Goal: Navigation & Orientation: Find specific page/section

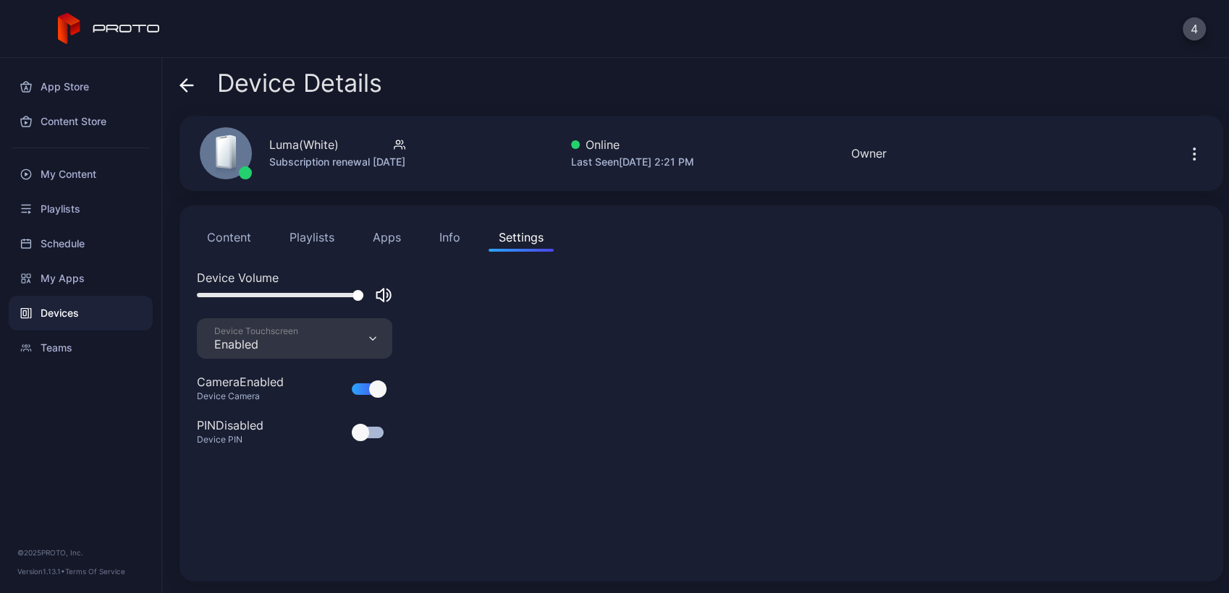
click at [51, 317] on div "Devices" at bounding box center [81, 313] width 144 height 35
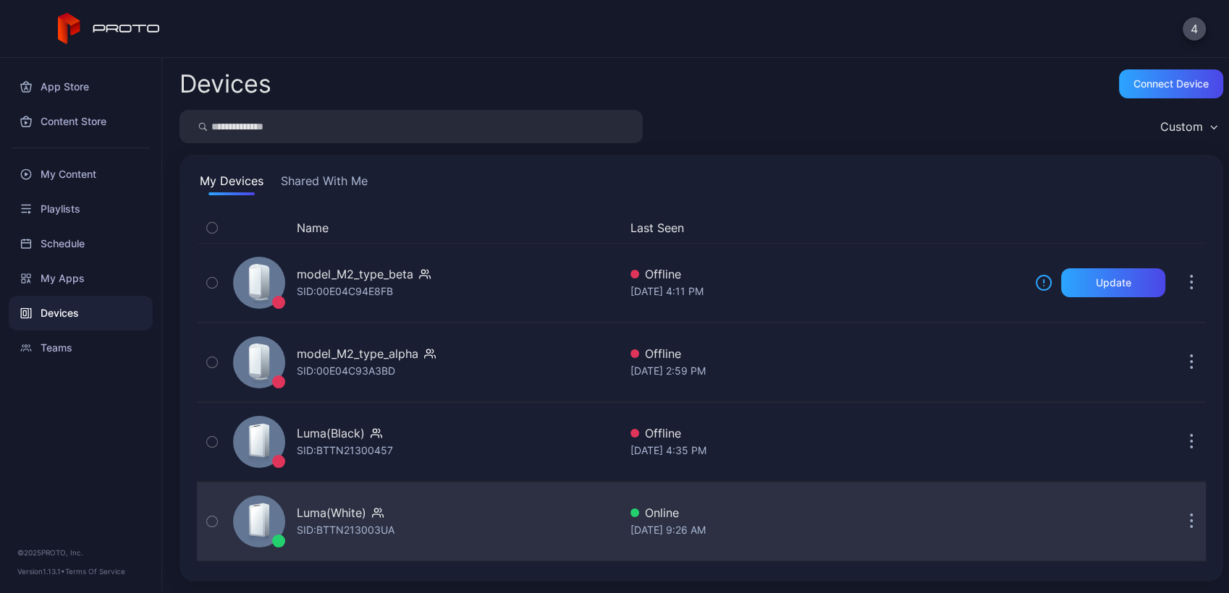
click at [546, 546] on div "Luma(White) SID: BTTN213003UA" at bounding box center [422, 522] width 391 height 72
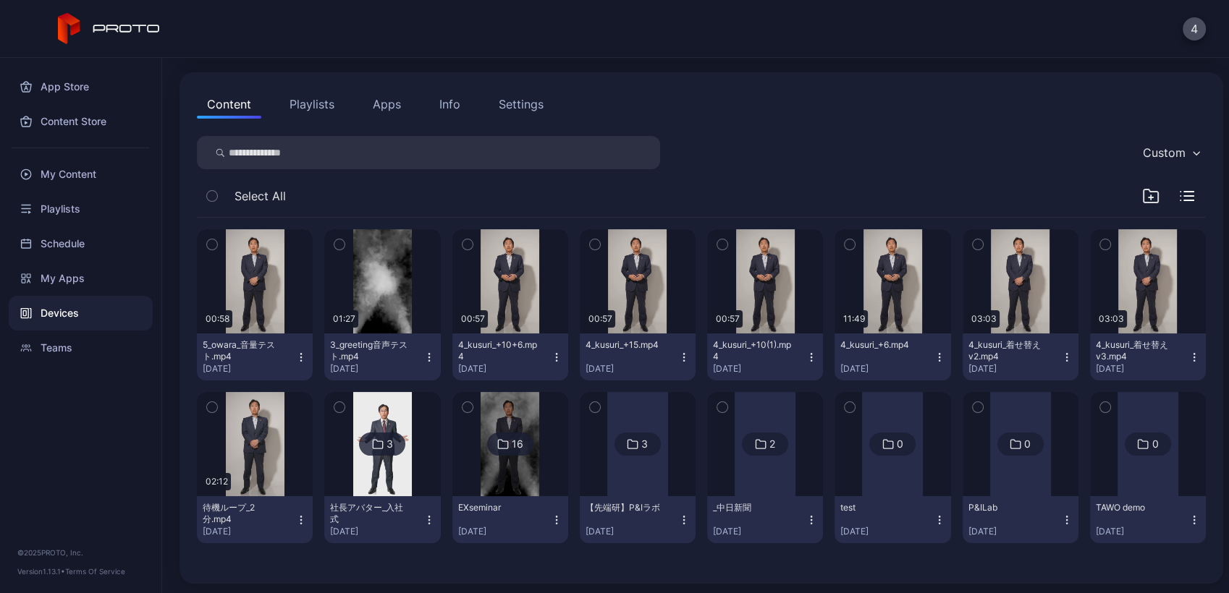
scroll to position [133, 0]
click at [111, 315] on div "Devices" at bounding box center [81, 313] width 144 height 35
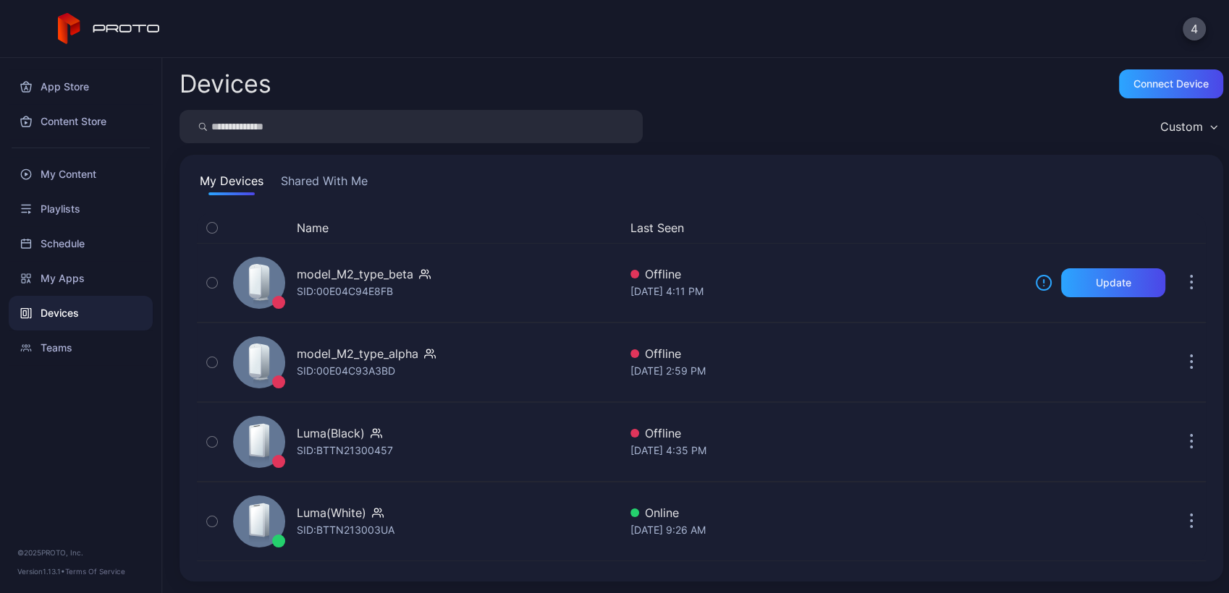
click at [331, 177] on button "Shared With Me" at bounding box center [324, 183] width 93 height 23
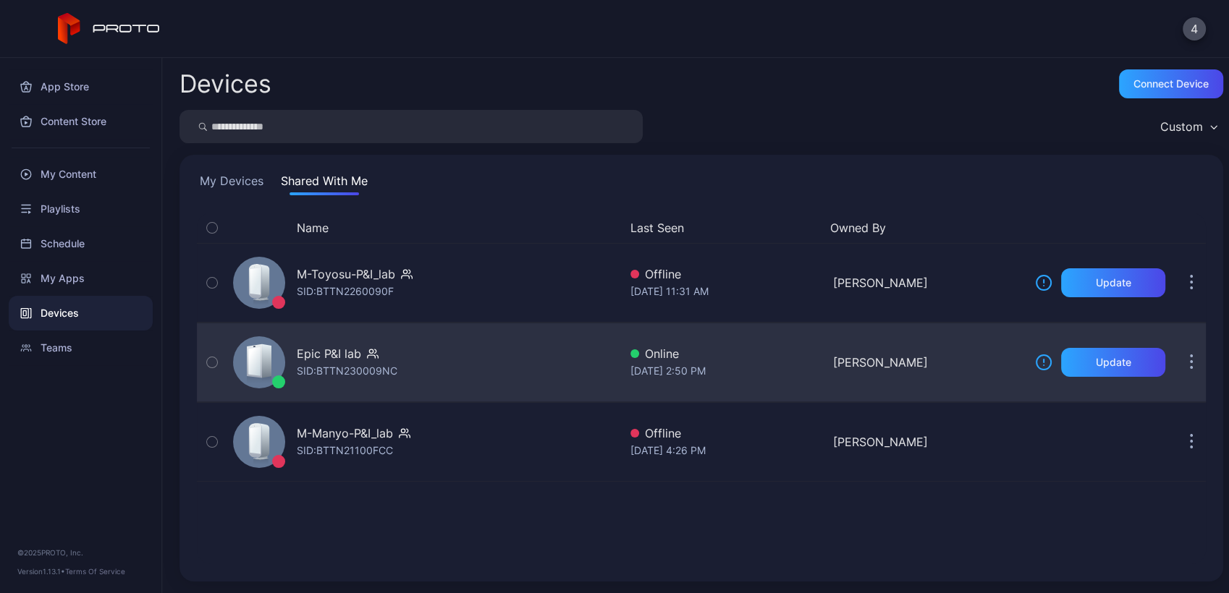
click at [497, 342] on div "Epic P&I lab SID: BTTN230009NC" at bounding box center [422, 362] width 391 height 72
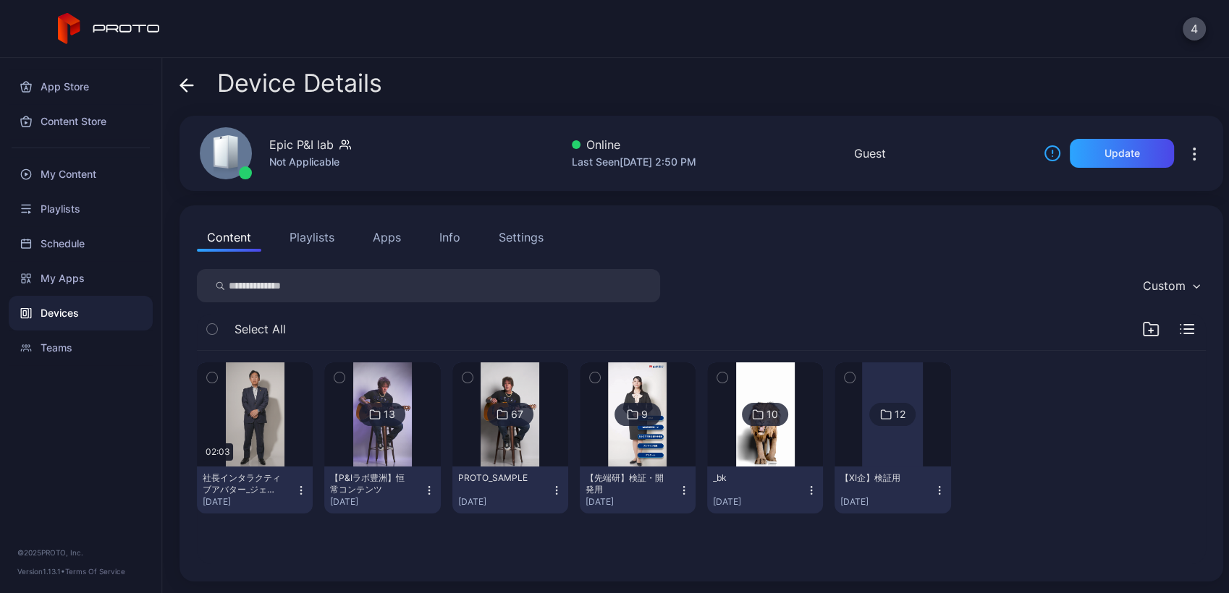
click at [399, 435] on img at bounding box center [382, 415] width 59 height 104
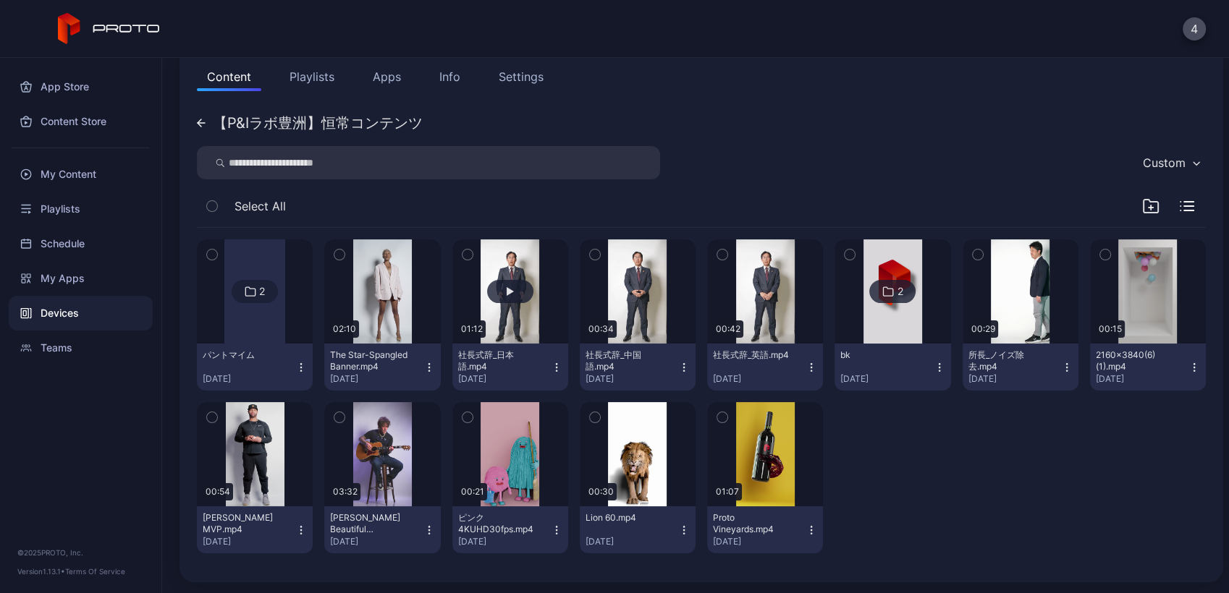
scroll to position [160, 0]
click at [226, 73] on button "Content" at bounding box center [229, 77] width 64 height 29
click at [208, 124] on div "【P&Iラボ豊洲】恒常コンテンツ" at bounding box center [310, 124] width 226 height 14
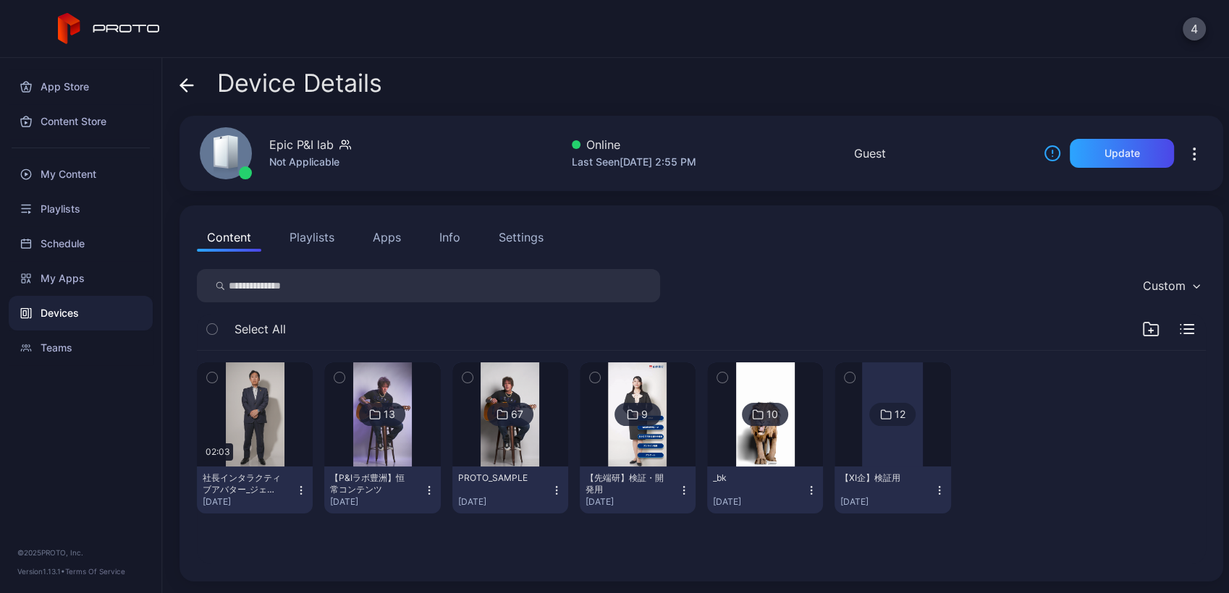
click at [630, 457] on img at bounding box center [637, 415] width 59 height 104
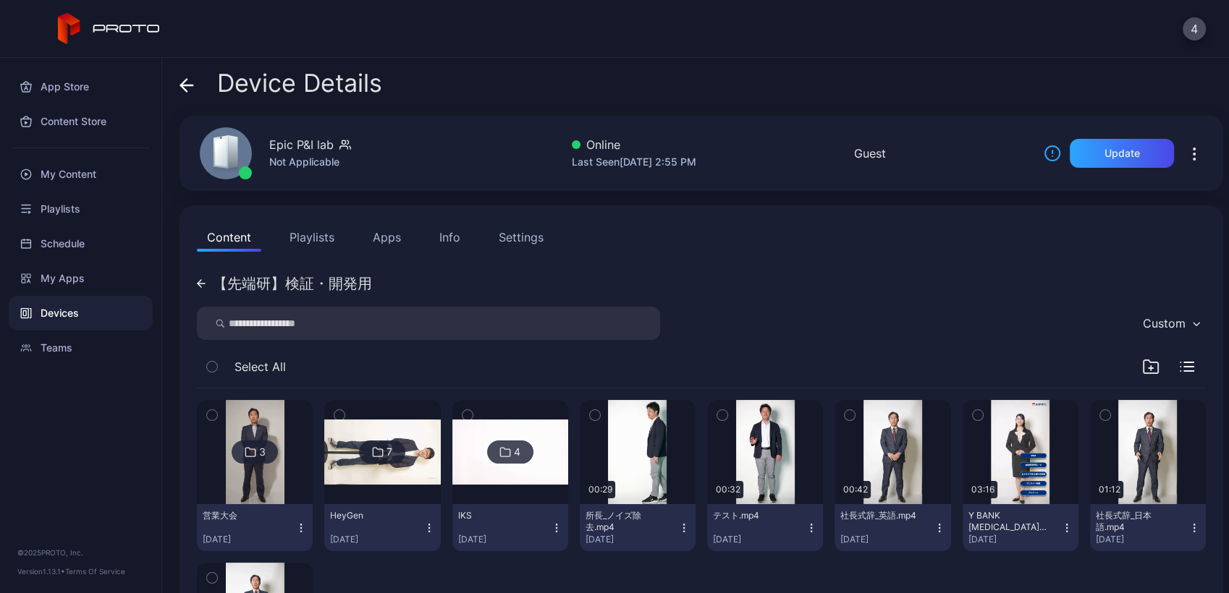
click at [226, 476] on img at bounding box center [255, 452] width 59 height 104
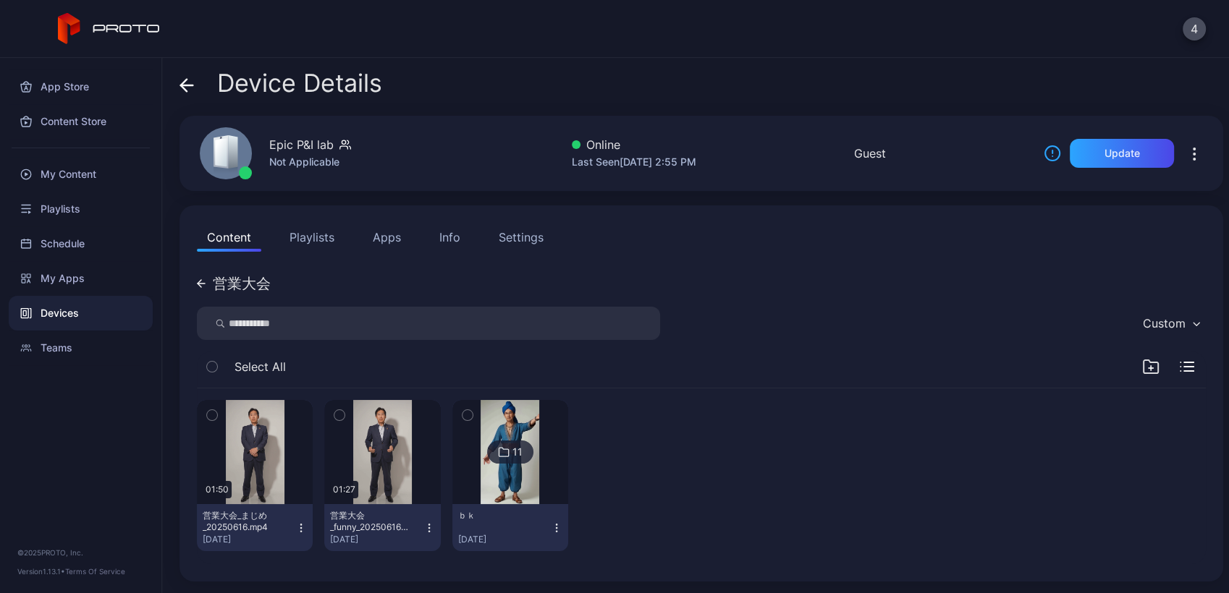
click at [198, 282] on icon at bounding box center [200, 283] width 4 height 7
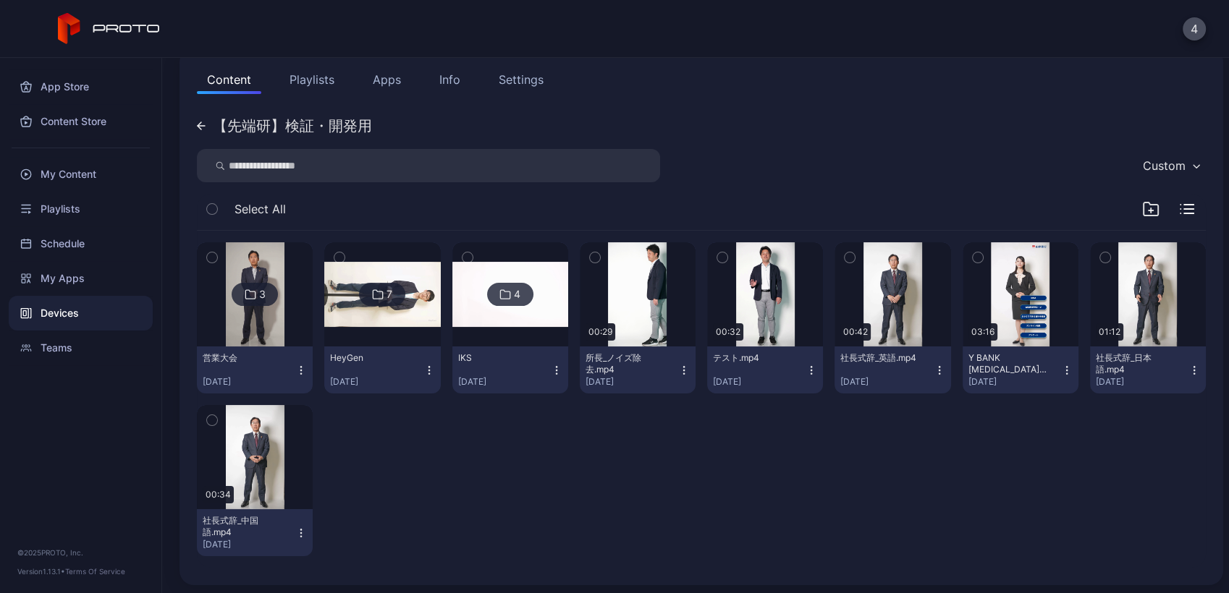
scroll to position [161, 0]
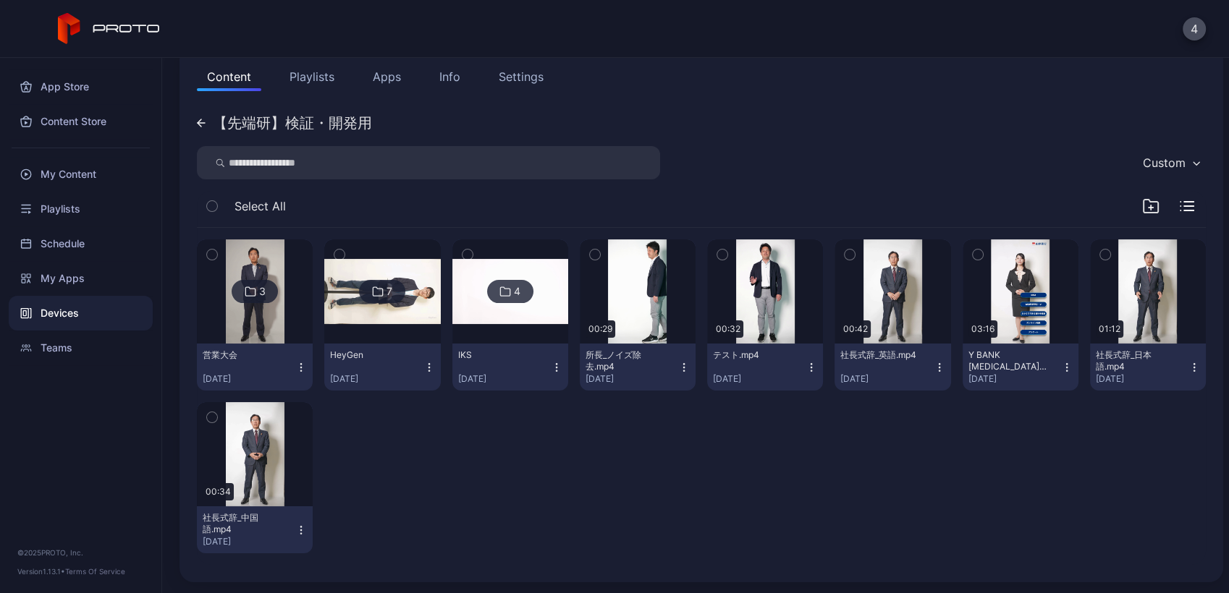
click at [258, 320] on img at bounding box center [255, 292] width 59 height 104
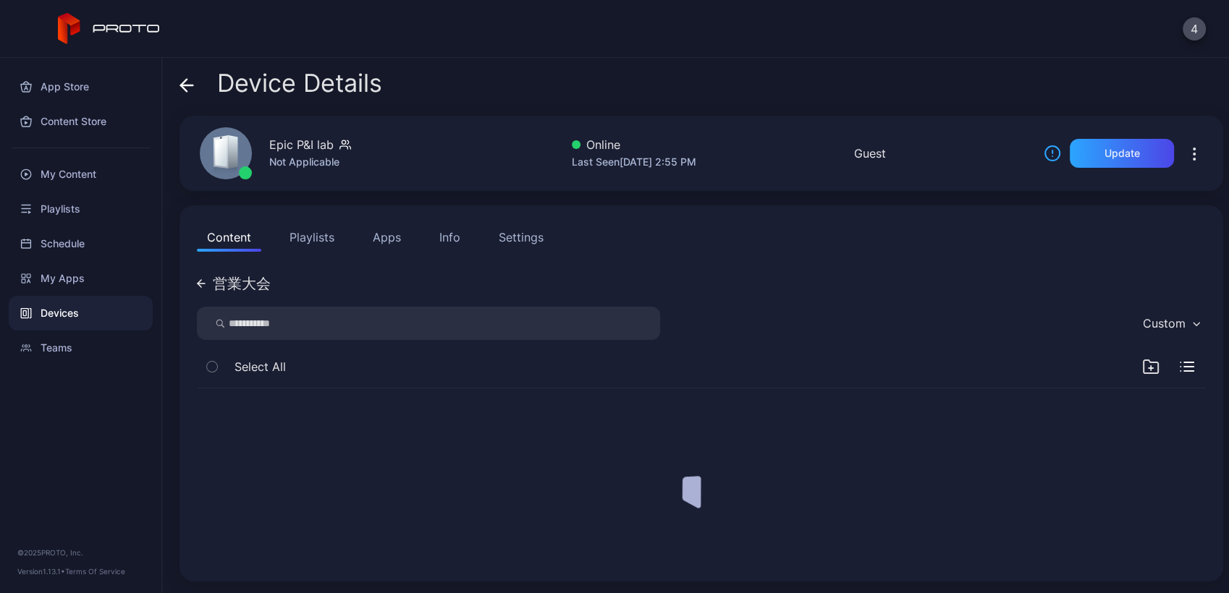
scroll to position [0, 0]
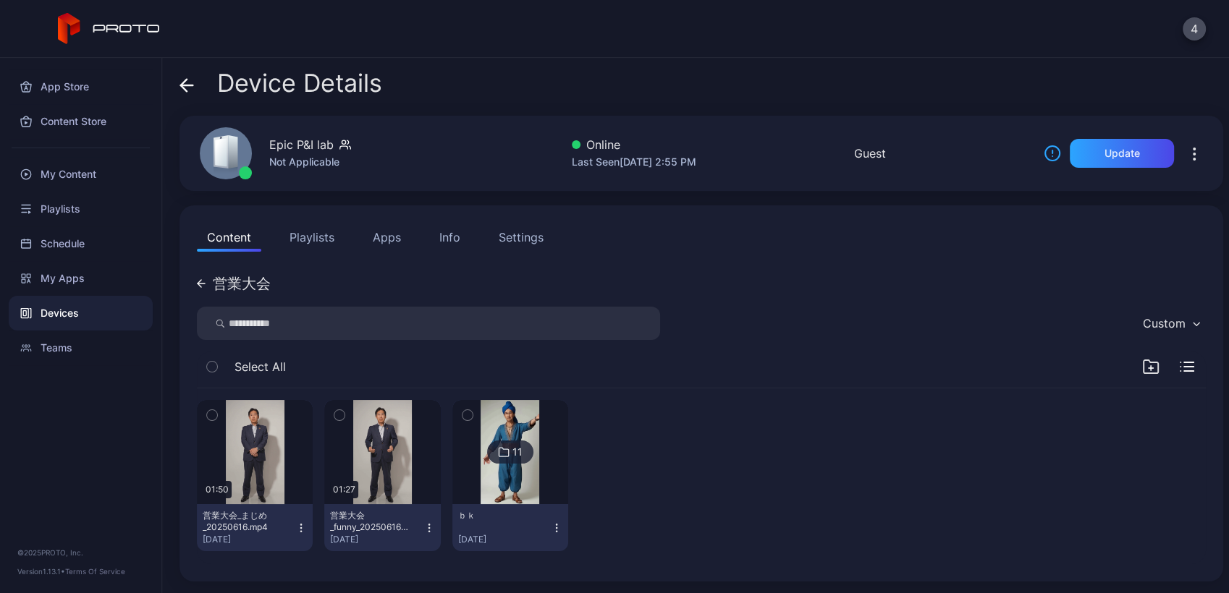
click at [213, 415] on icon "button" at bounding box center [212, 416] width 4 height 2
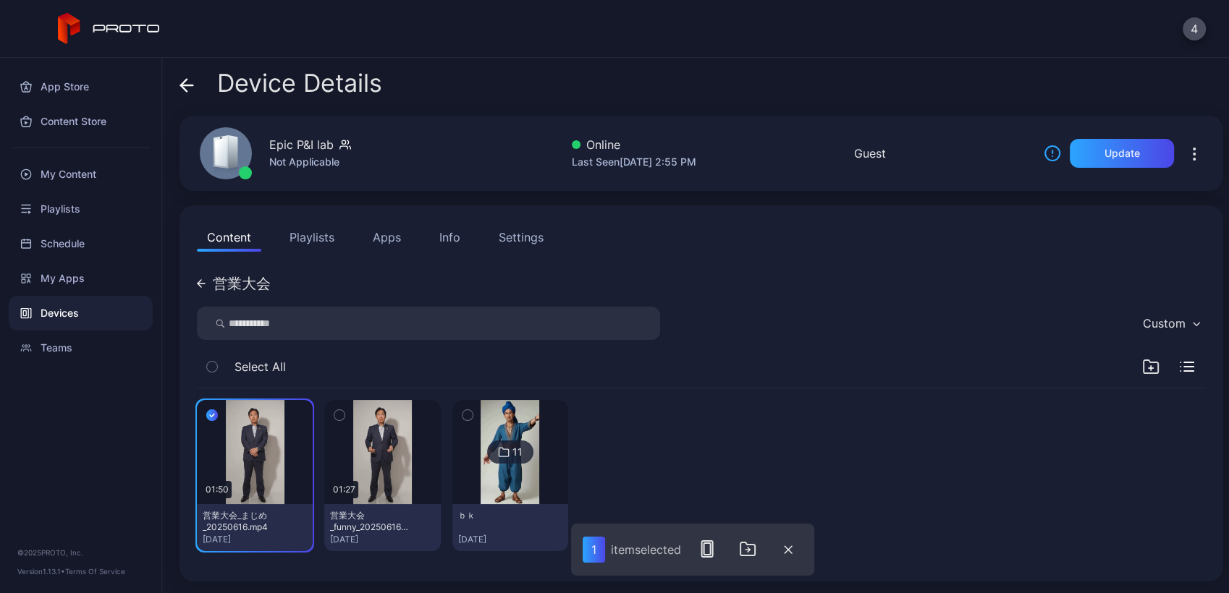
click at [339, 415] on icon "button" at bounding box center [340, 416] width 4 height 2
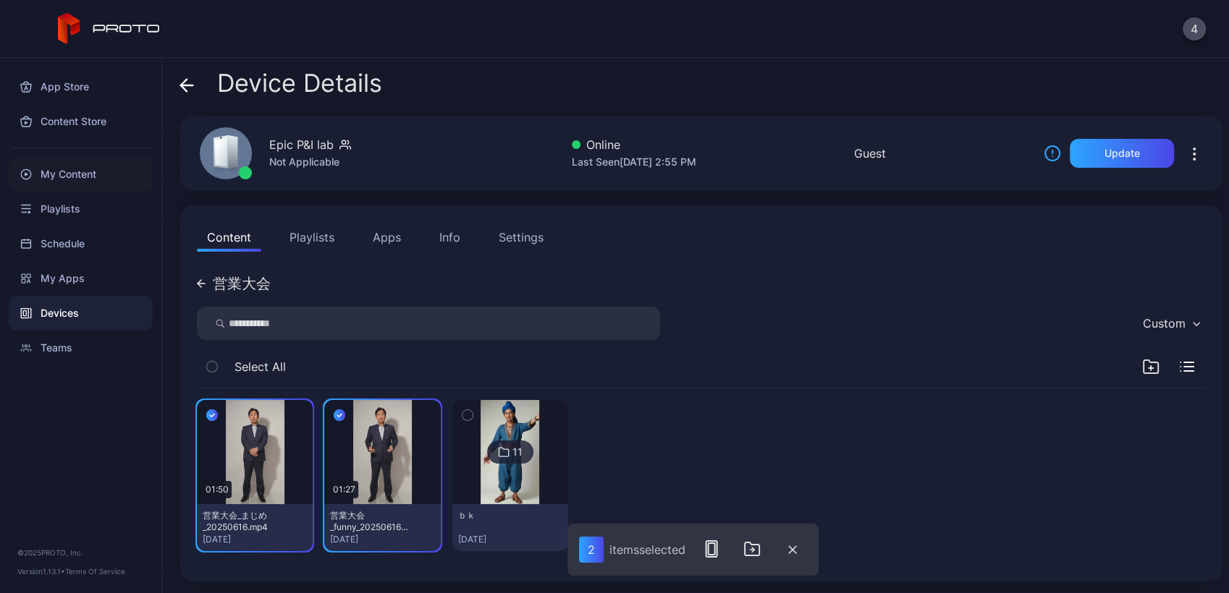
click at [94, 168] on div "My Content" at bounding box center [81, 174] width 144 height 35
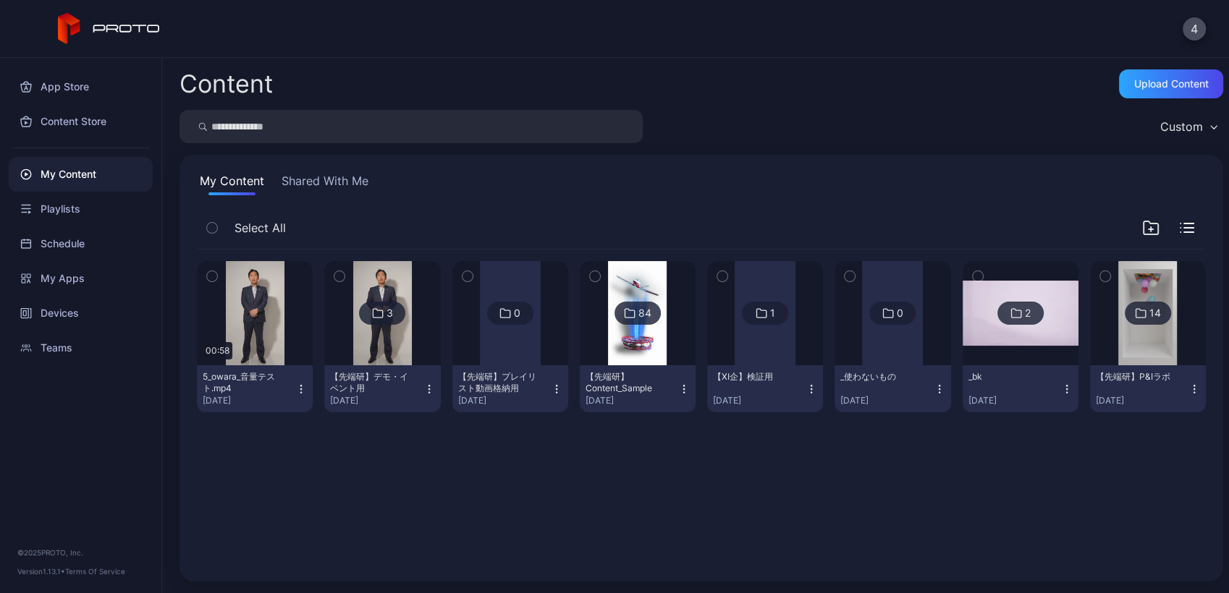
click at [410, 344] on div at bounding box center [382, 313] width 104 height 104
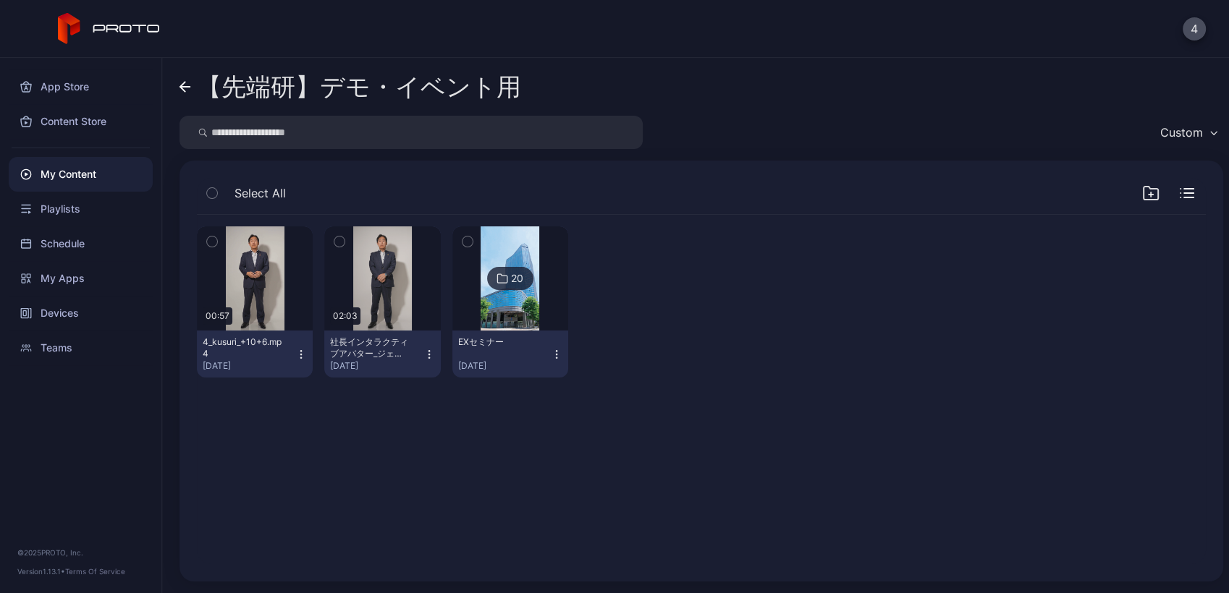
click at [177, 72] on div "【先端研】デモ・イベント用 Custom Select All Preview 00:57 4_kusuri_+10+6.mp4 [DATE] Preview…" at bounding box center [695, 325] width 1067 height 535
click at [187, 80] on link "【先端研】デモ・イベント用" at bounding box center [350, 86] width 342 height 35
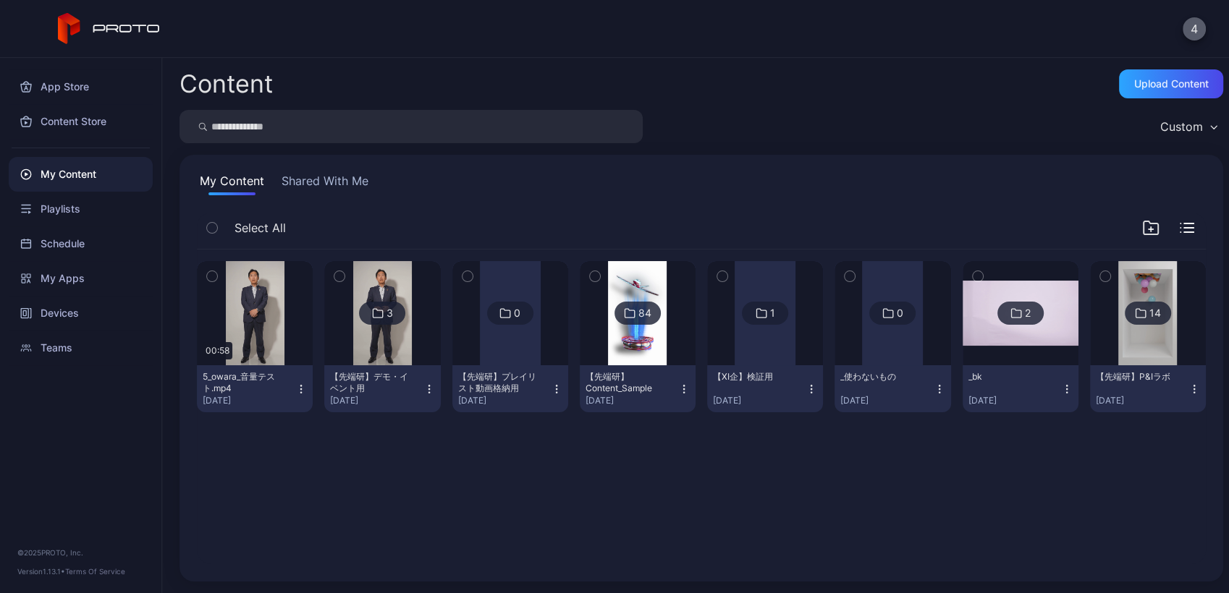
click at [1200, 31] on button "4" at bounding box center [1193, 28] width 23 height 23
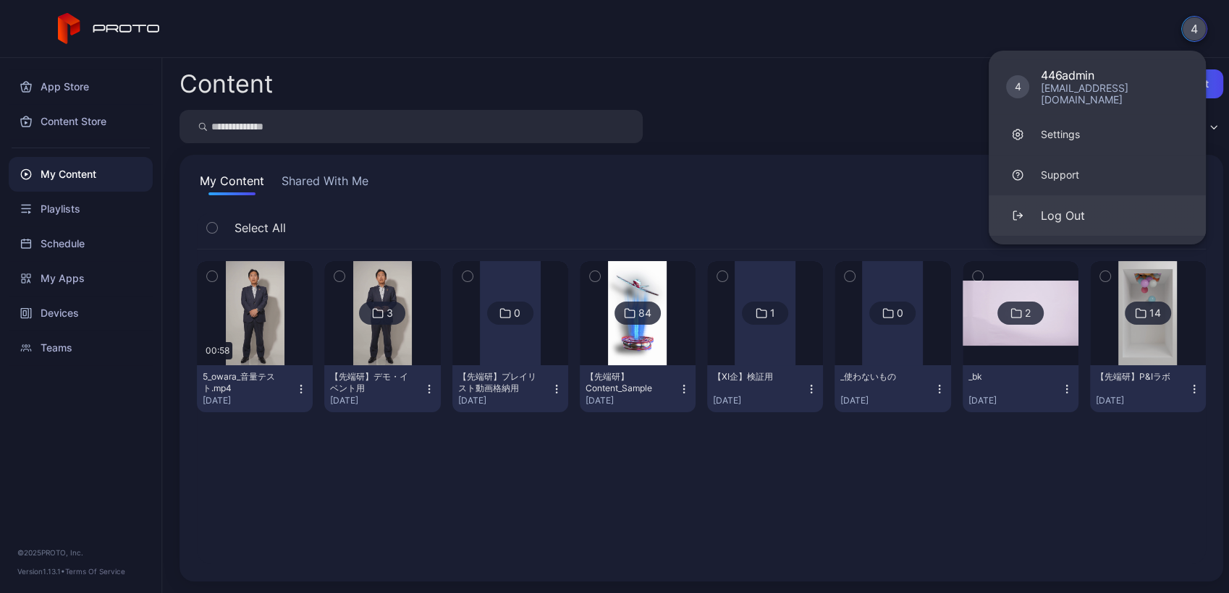
click at [1083, 211] on div "Log Out" at bounding box center [1063, 215] width 44 height 17
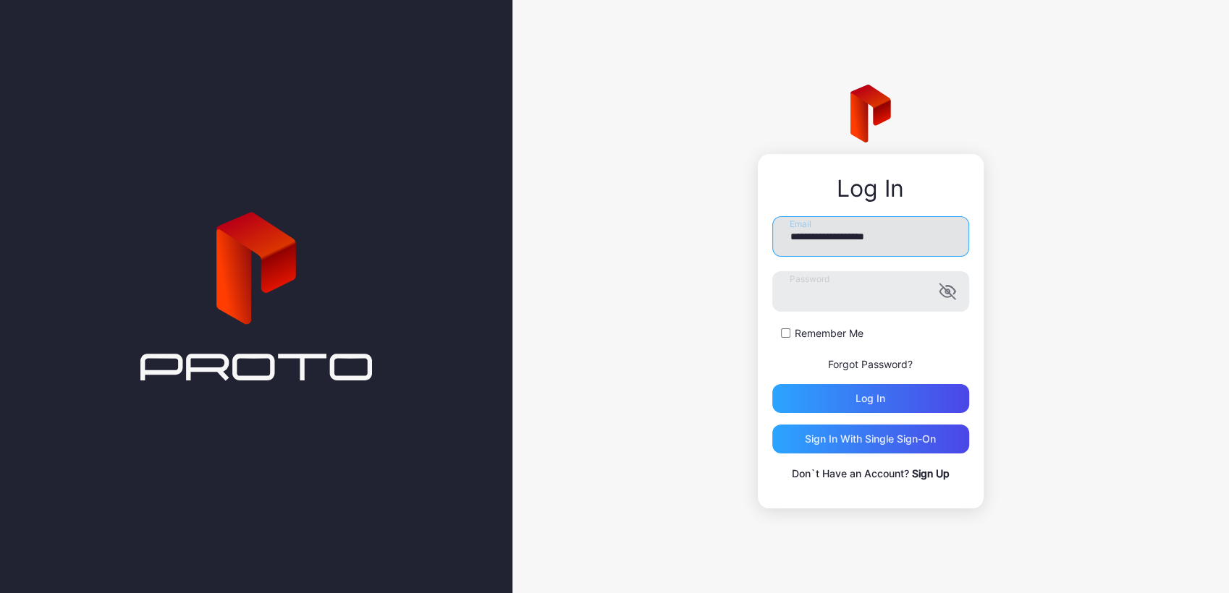
click at [850, 248] on input "**********" at bounding box center [870, 236] width 197 height 41
type input "**********"
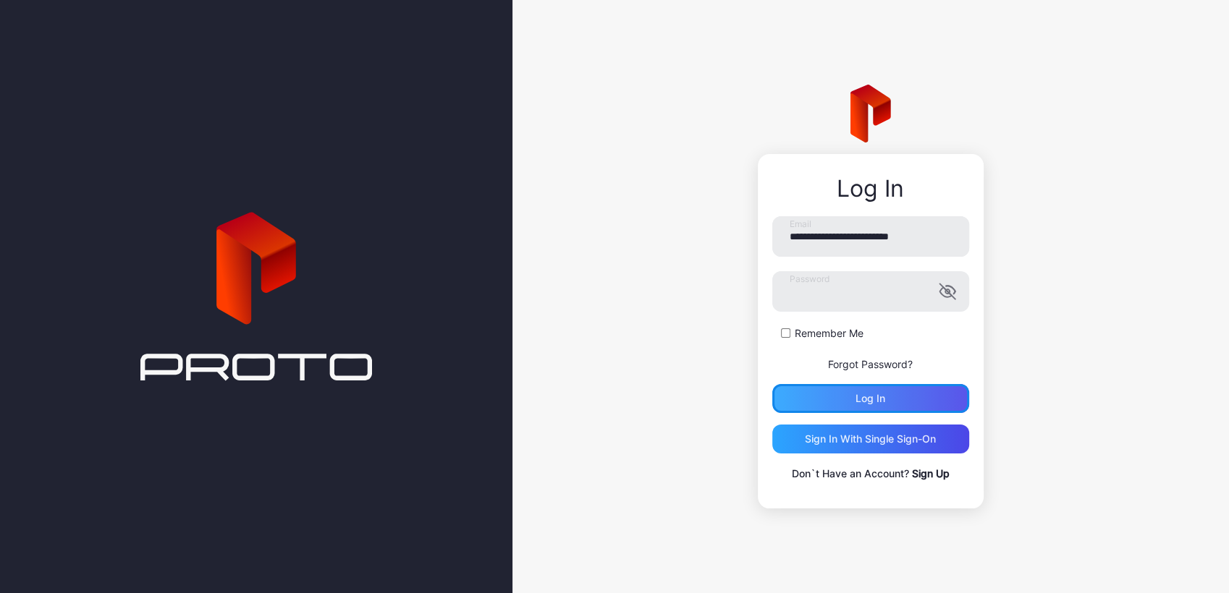
click at [831, 403] on div "Log in" at bounding box center [870, 398] width 197 height 29
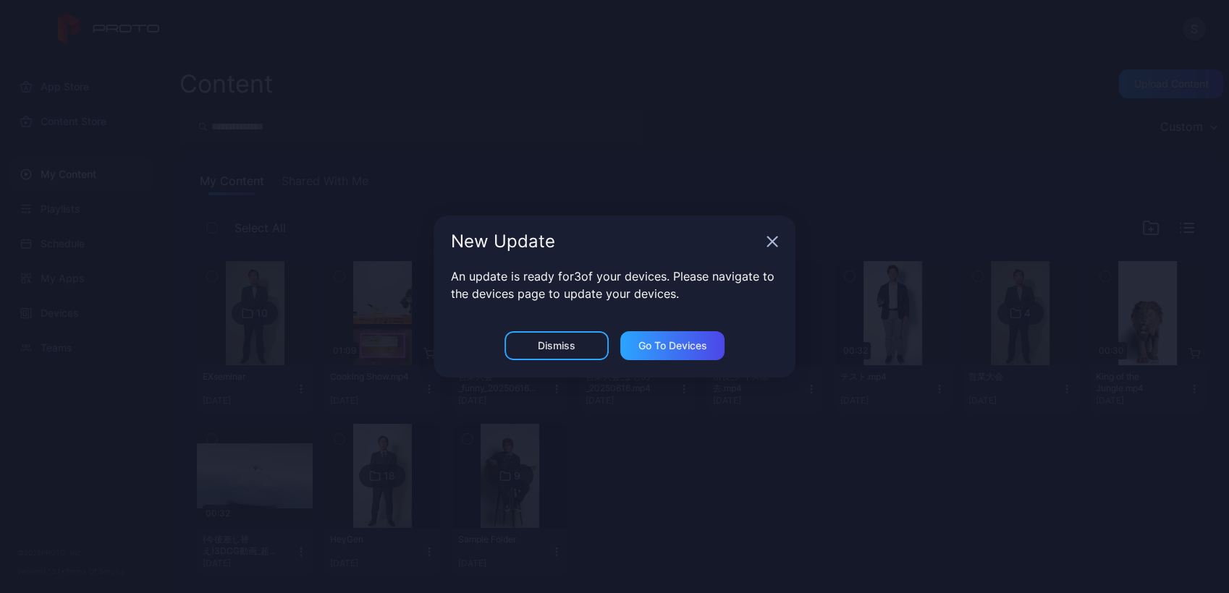
click at [329, 329] on div "New Update An update is ready for 3 of your devices. Please navigate to the dev…" at bounding box center [614, 296] width 1229 height 593
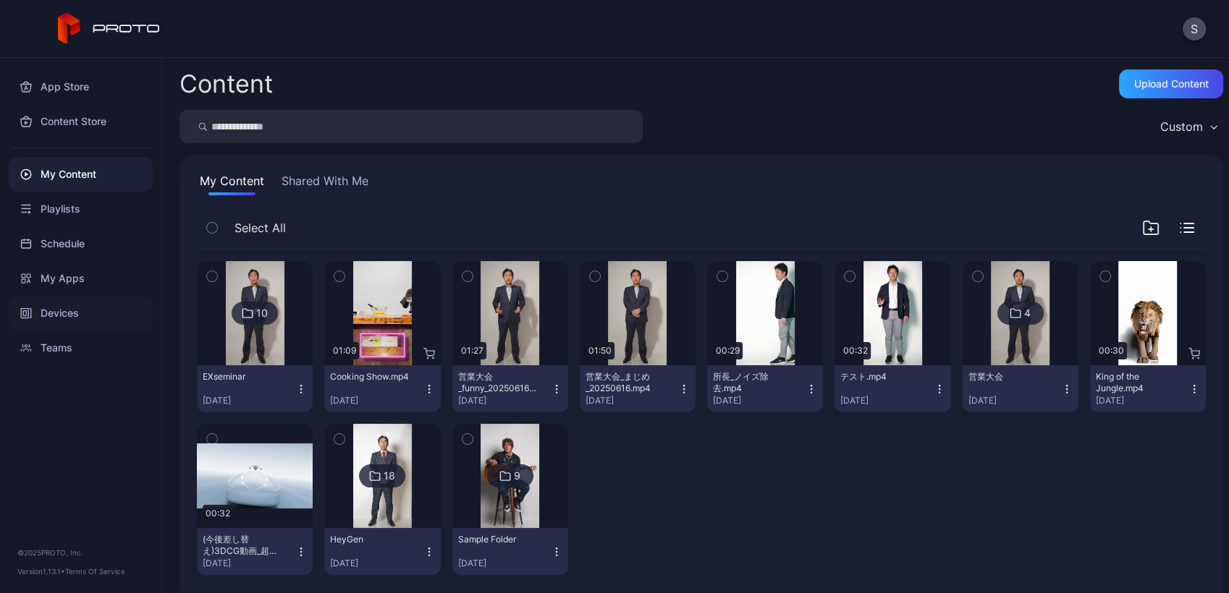
click at [43, 307] on div "Devices" at bounding box center [81, 313] width 144 height 35
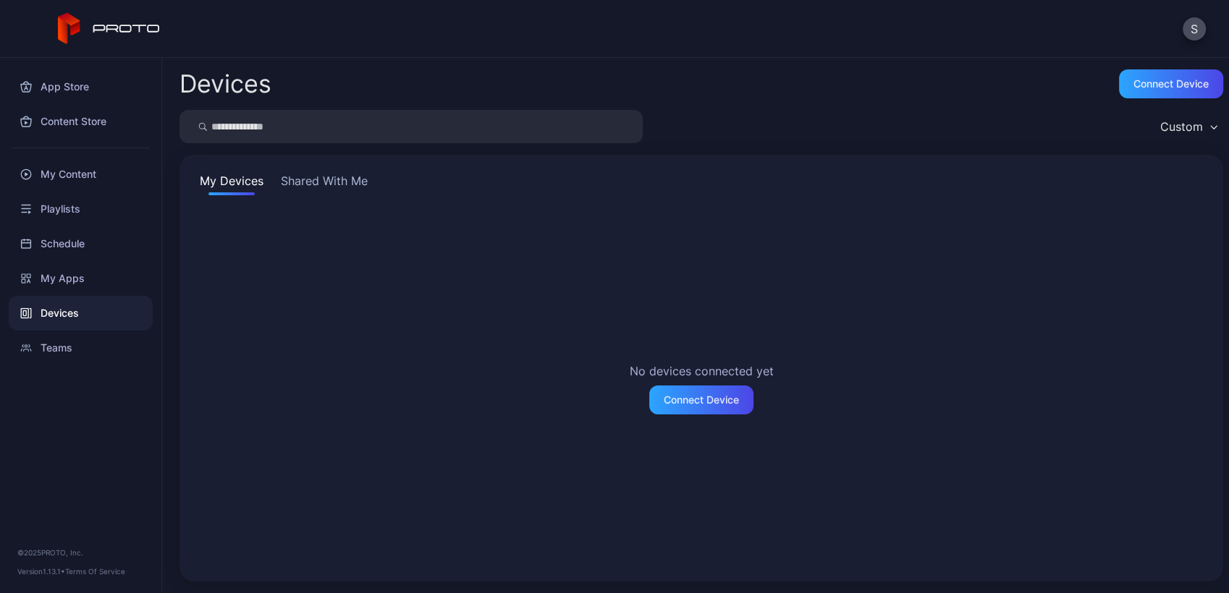
click at [335, 197] on div "My Devices Shared With Me No devices connected yet Connect Device" at bounding box center [700, 368] width 1043 height 427
click at [328, 192] on button "Shared With Me" at bounding box center [324, 183] width 93 height 23
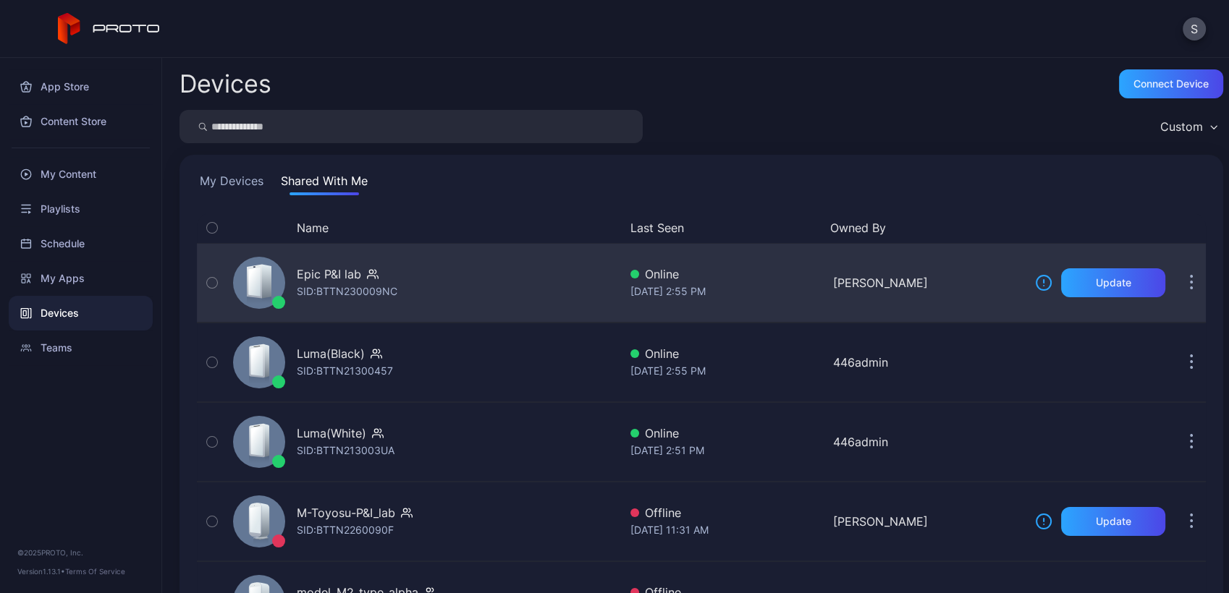
click at [446, 298] on div "Epic P&I lab SID: BTTN230009NC" at bounding box center [422, 283] width 391 height 72
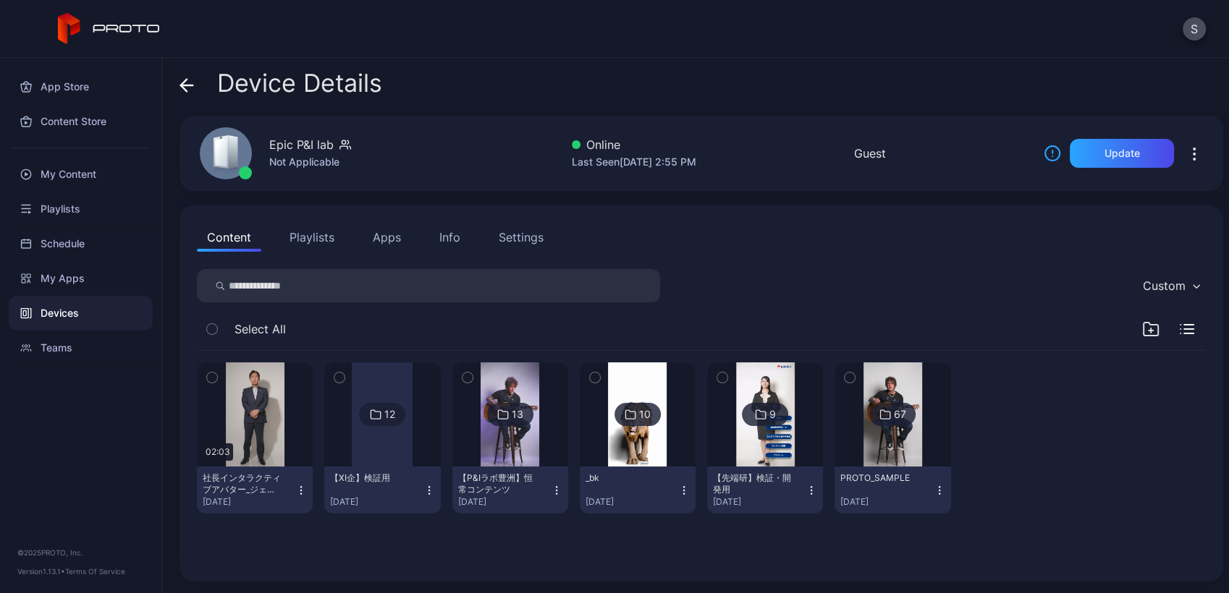
click at [755, 448] on img at bounding box center [765, 415] width 59 height 104
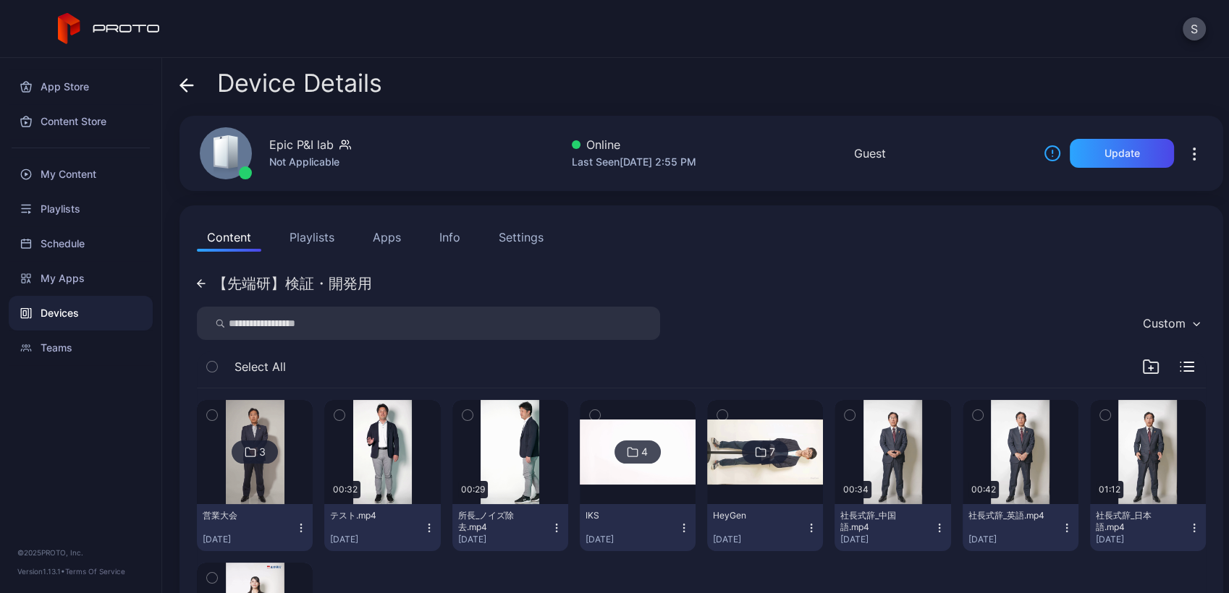
click at [214, 416] on icon "button" at bounding box center [212, 415] width 10 height 16
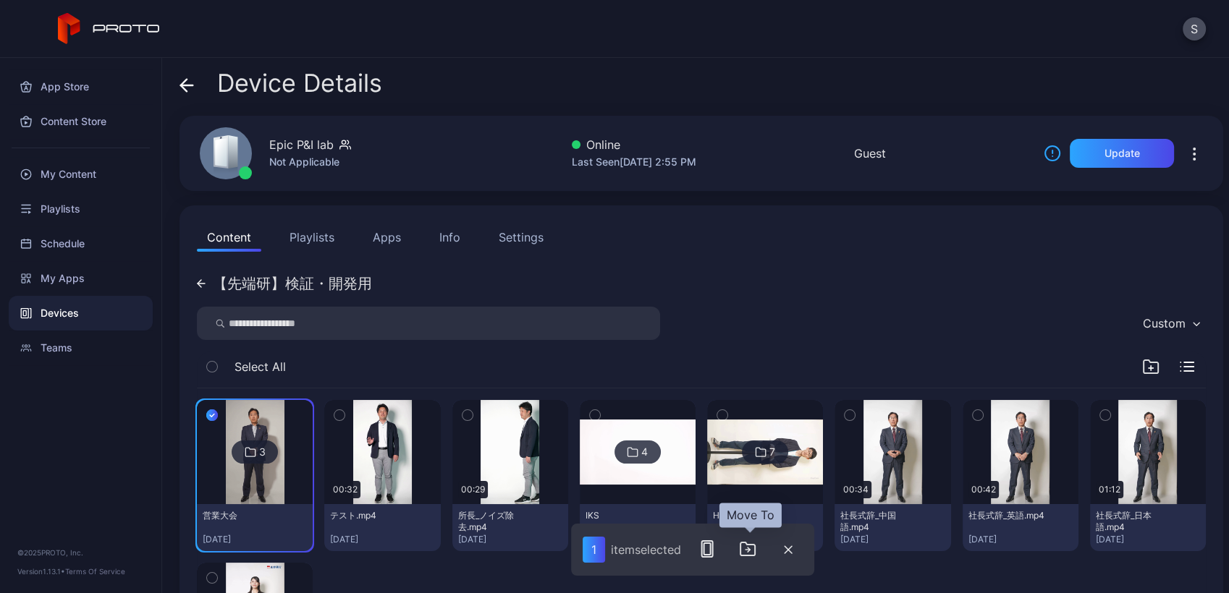
click at [753, 544] on icon "button" at bounding box center [747, 549] width 14 height 13
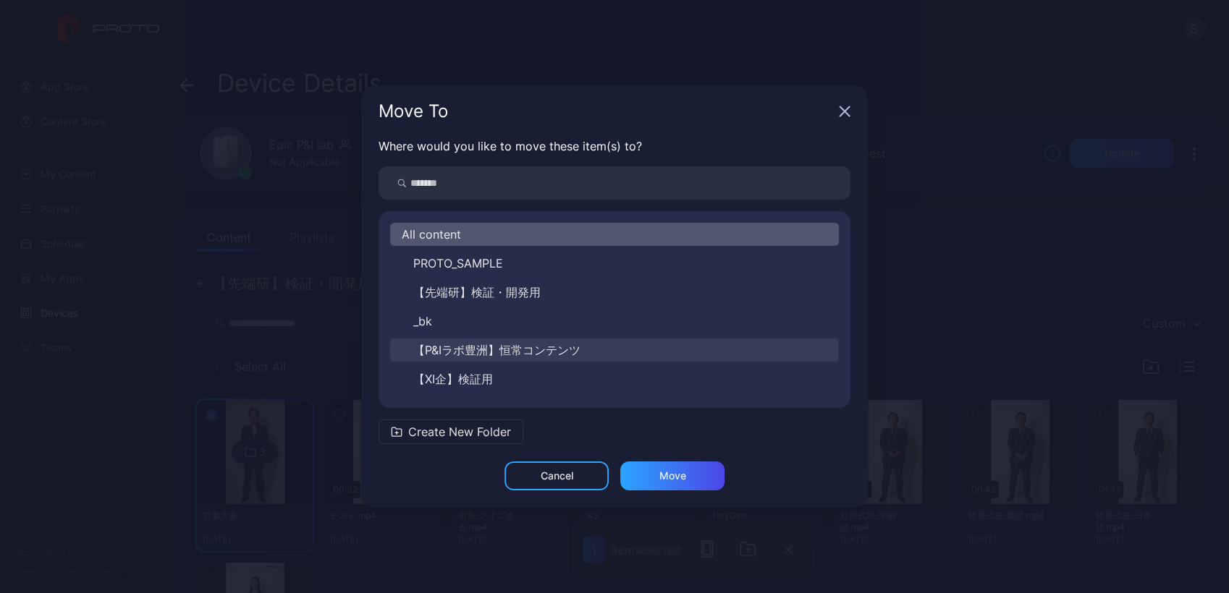
click at [520, 347] on span "【P&Iラボ豊洲】恒常コンテンツ" at bounding box center [496, 350] width 167 height 17
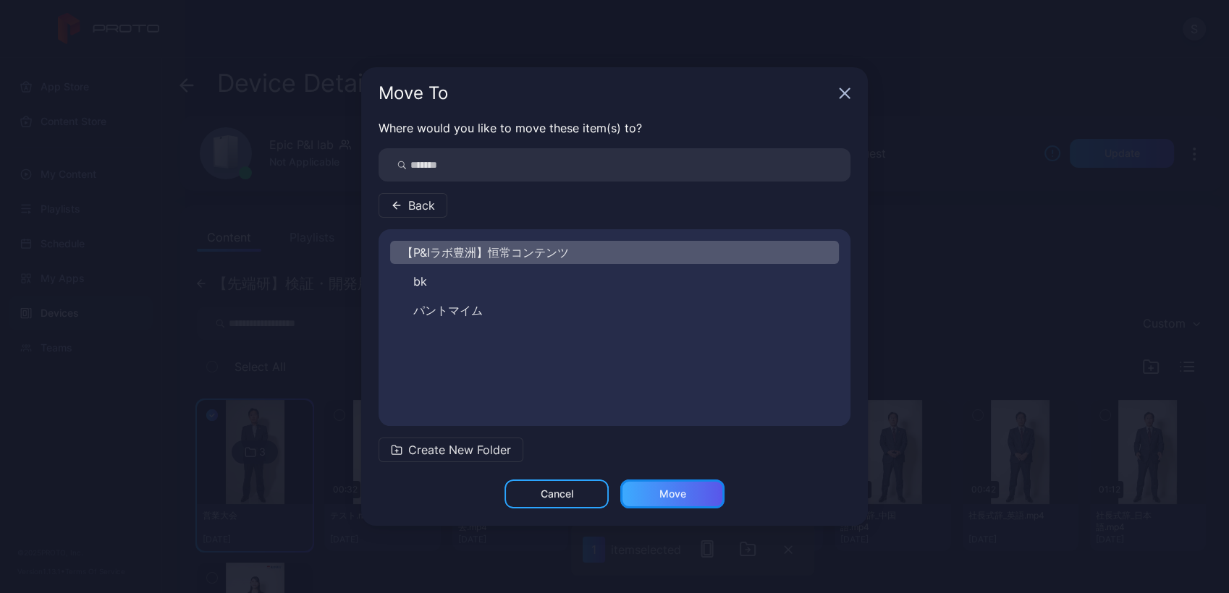
click at [672, 499] on div "Move" at bounding box center [672, 494] width 27 height 12
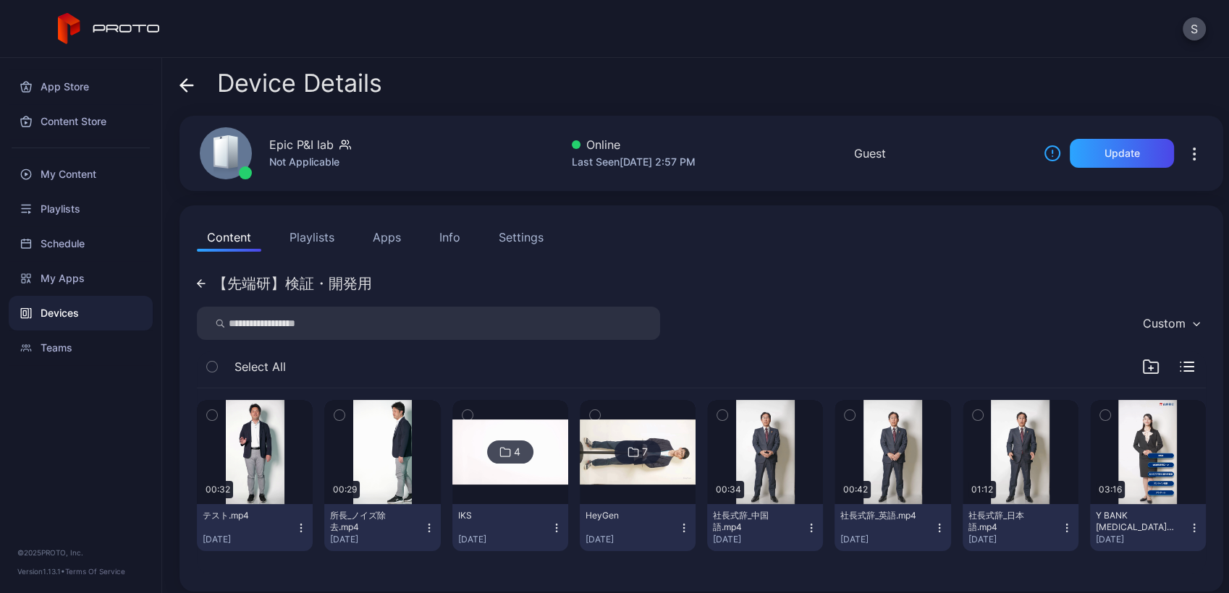
click at [197, 283] on icon at bounding box center [201, 283] width 9 height 9
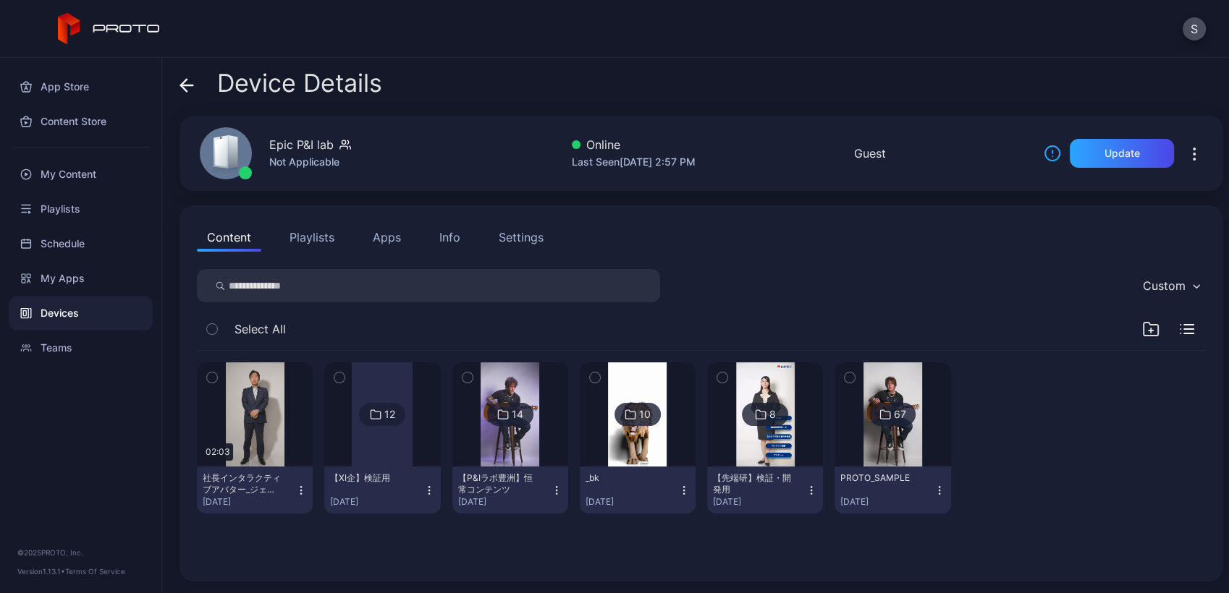
click at [535, 435] on div at bounding box center [510, 415] width 104 height 104
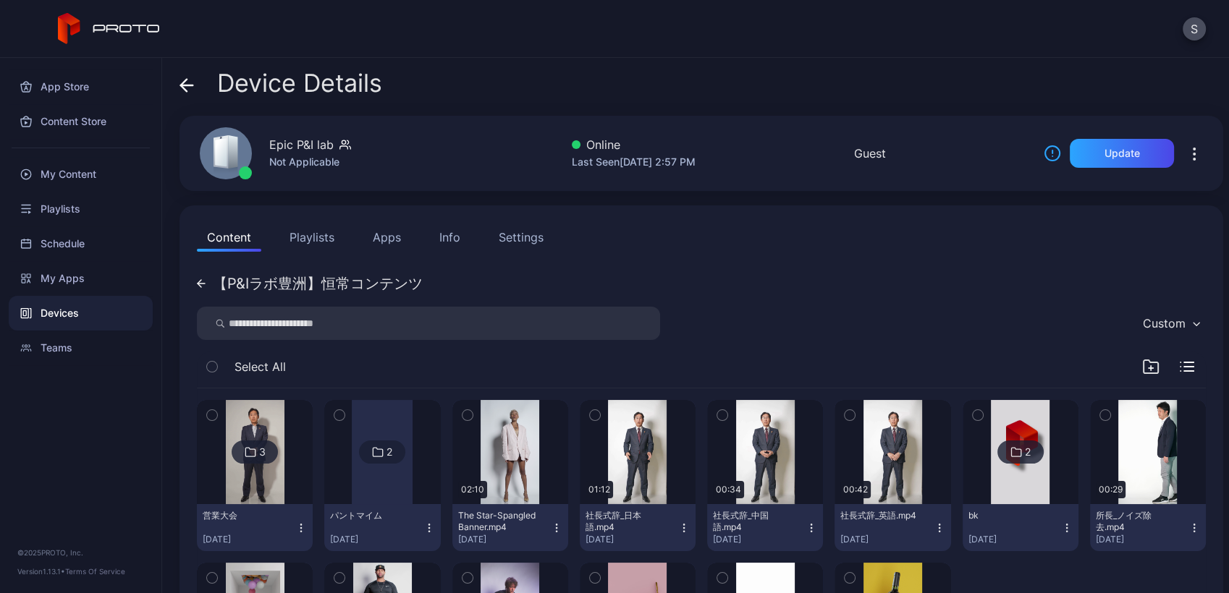
scroll to position [161, 0]
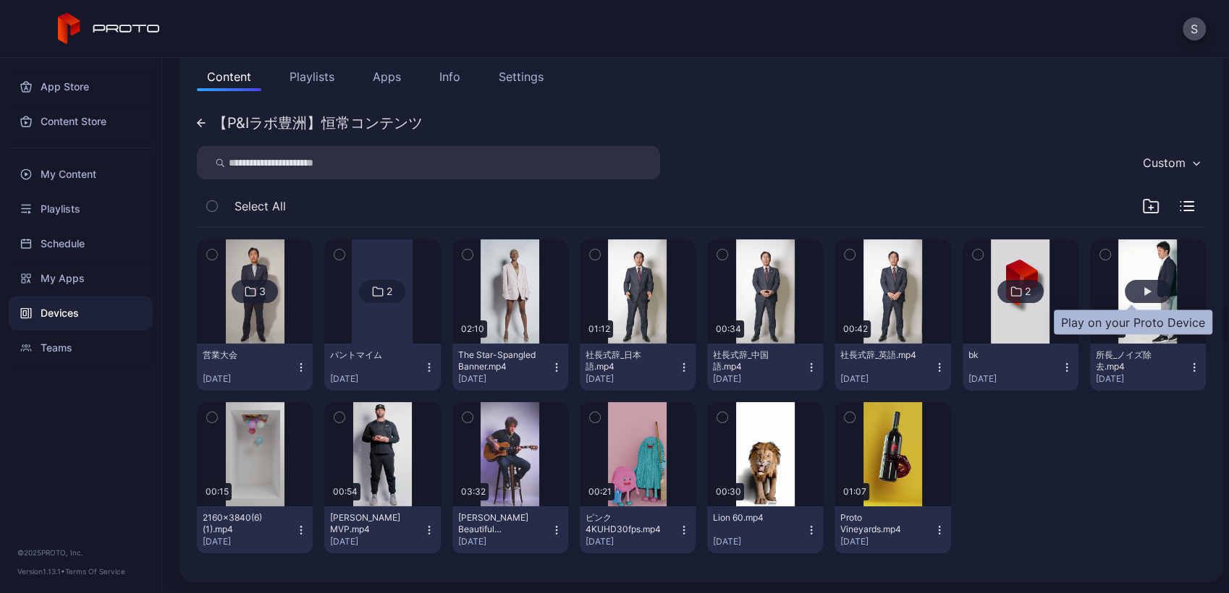
click at [1144, 288] on div "button" at bounding box center [1147, 291] width 7 height 9
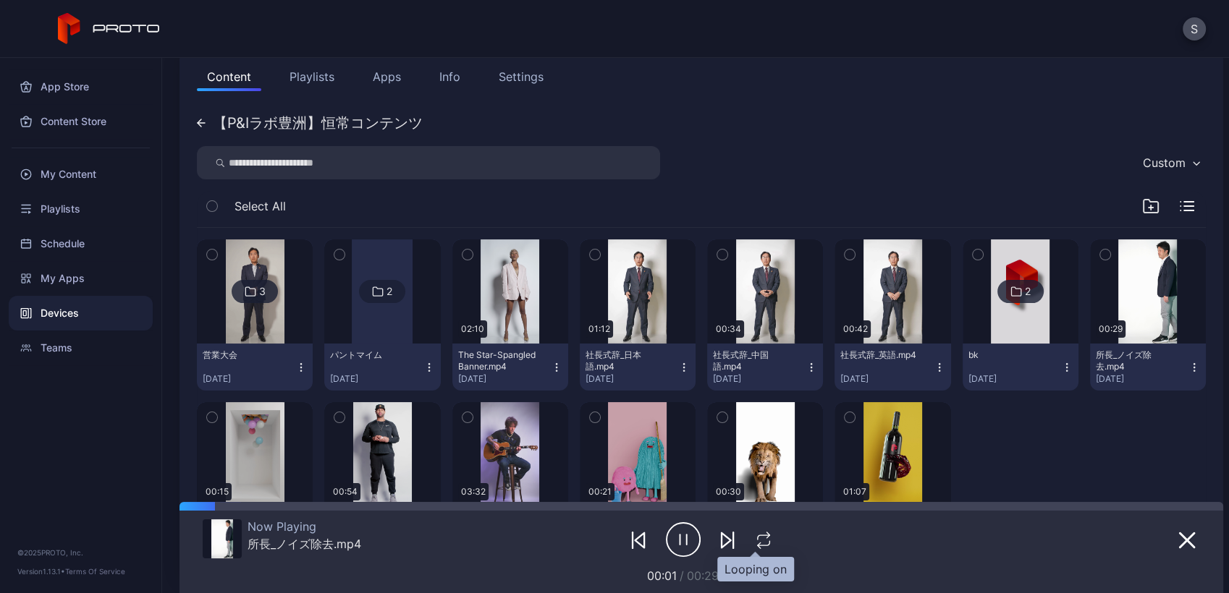
click at [758, 541] on icon "button" at bounding box center [763, 540] width 19 height 17
click at [249, 321] on img at bounding box center [255, 292] width 59 height 104
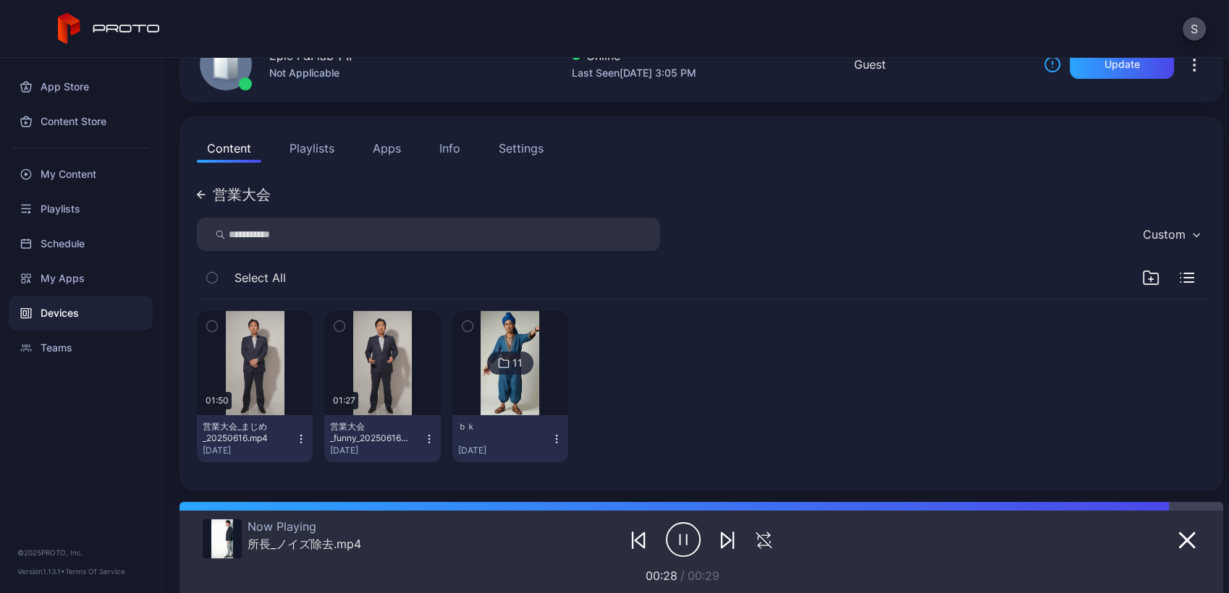
scroll to position [0, 0]
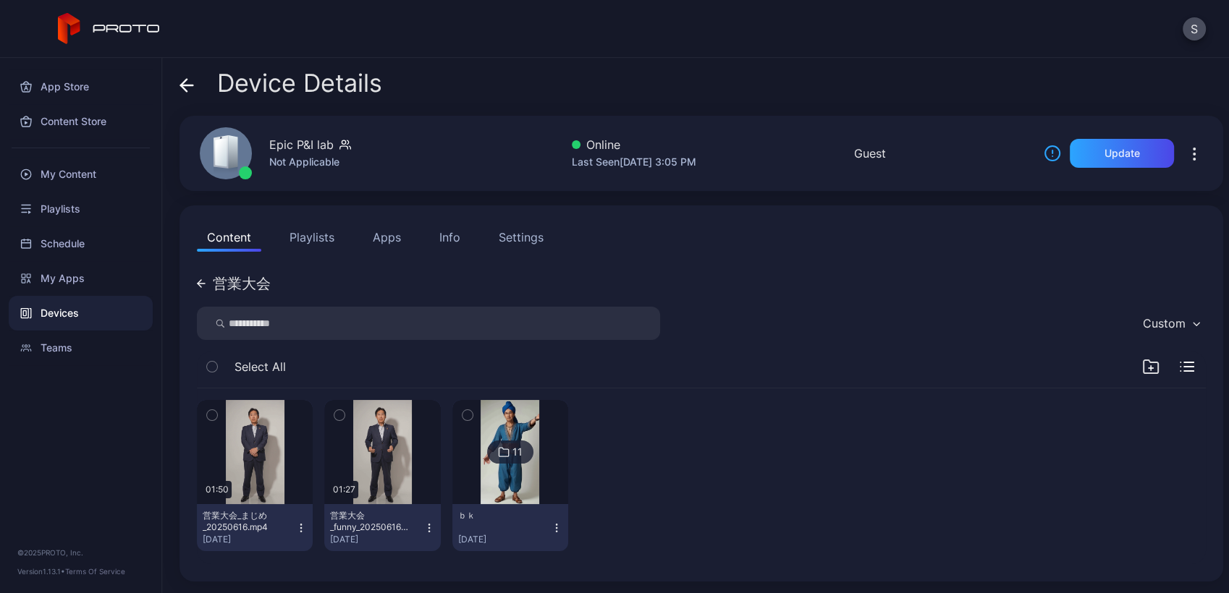
click at [248, 287] on div "営業大会" at bounding box center [242, 283] width 58 height 14
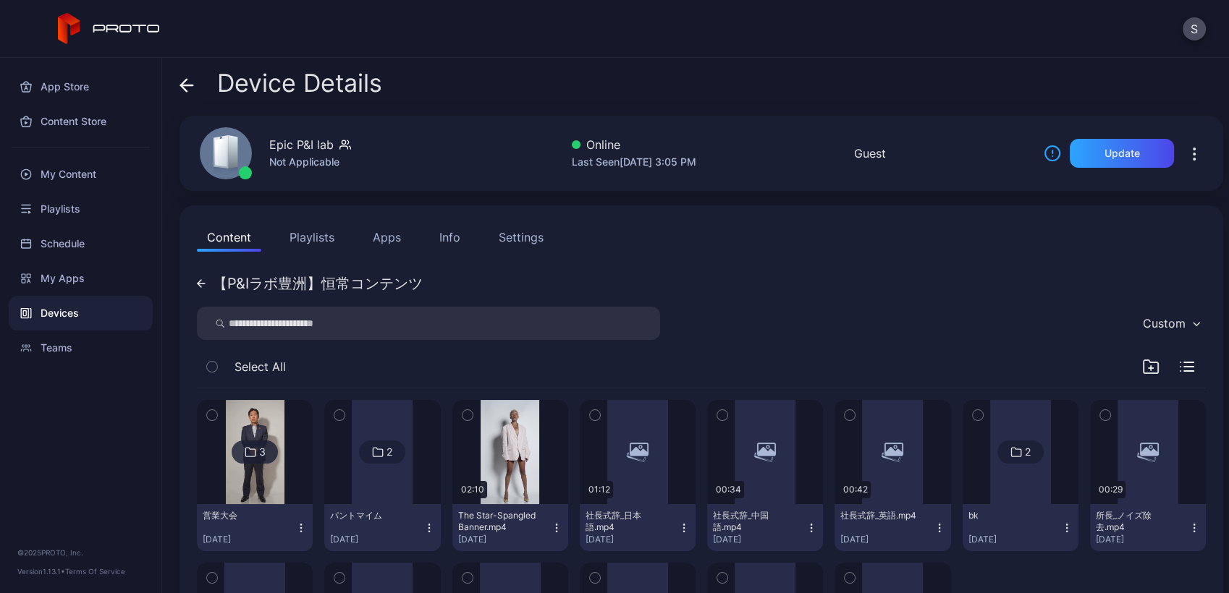
scroll to position [161, 0]
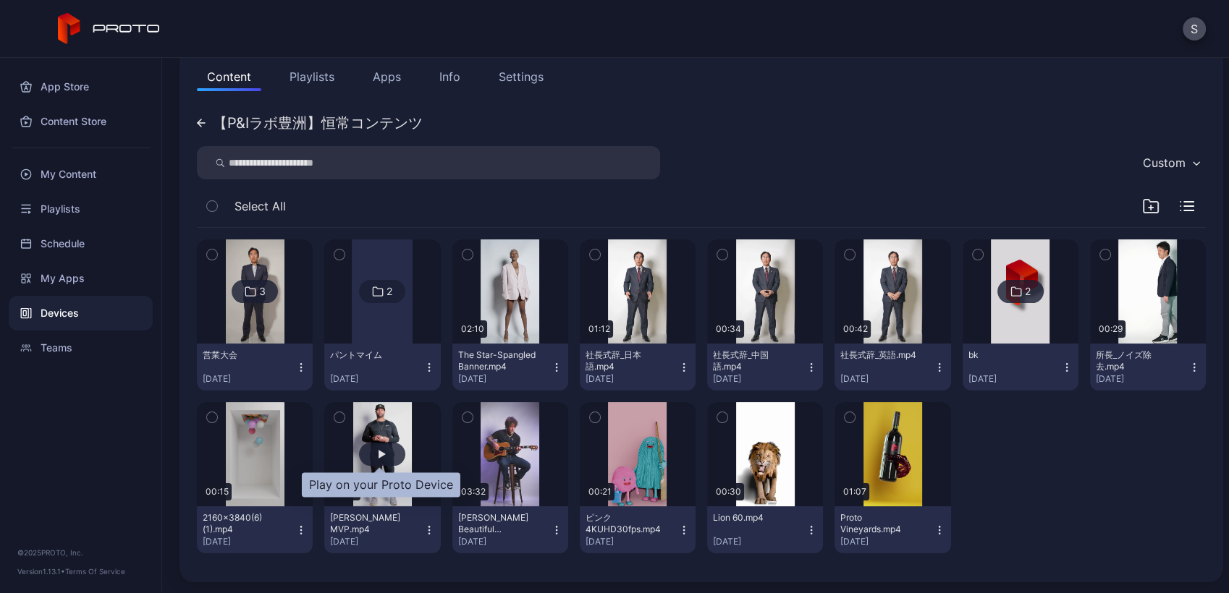
click at [391, 462] on div "button" at bounding box center [382, 454] width 46 height 23
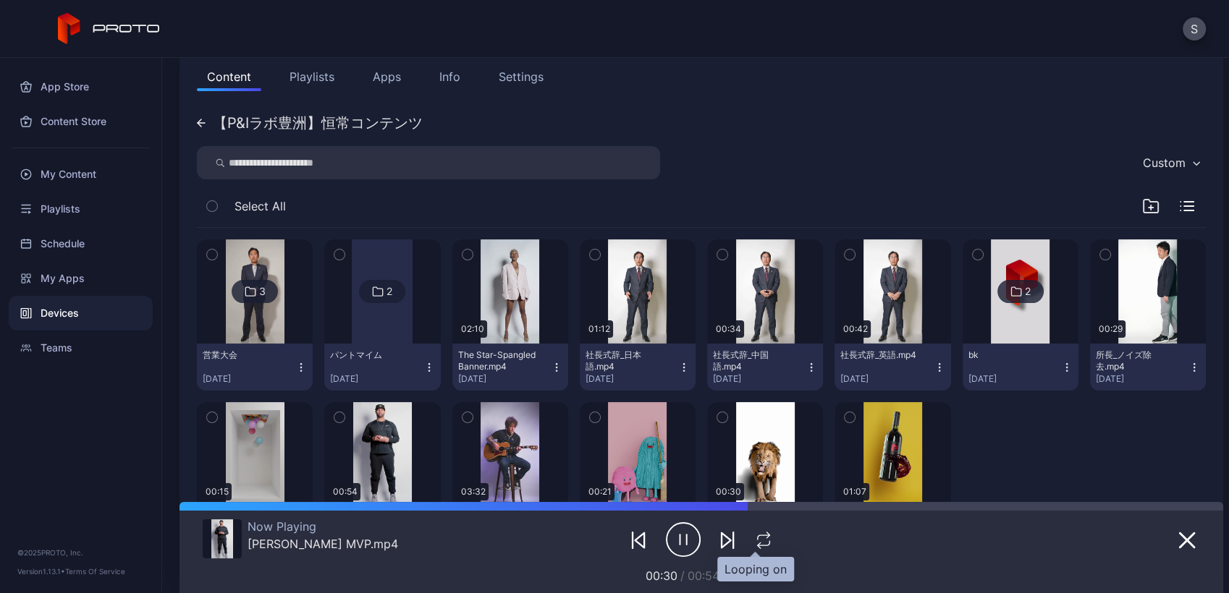
click at [754, 535] on icon "button" at bounding box center [763, 540] width 19 height 17
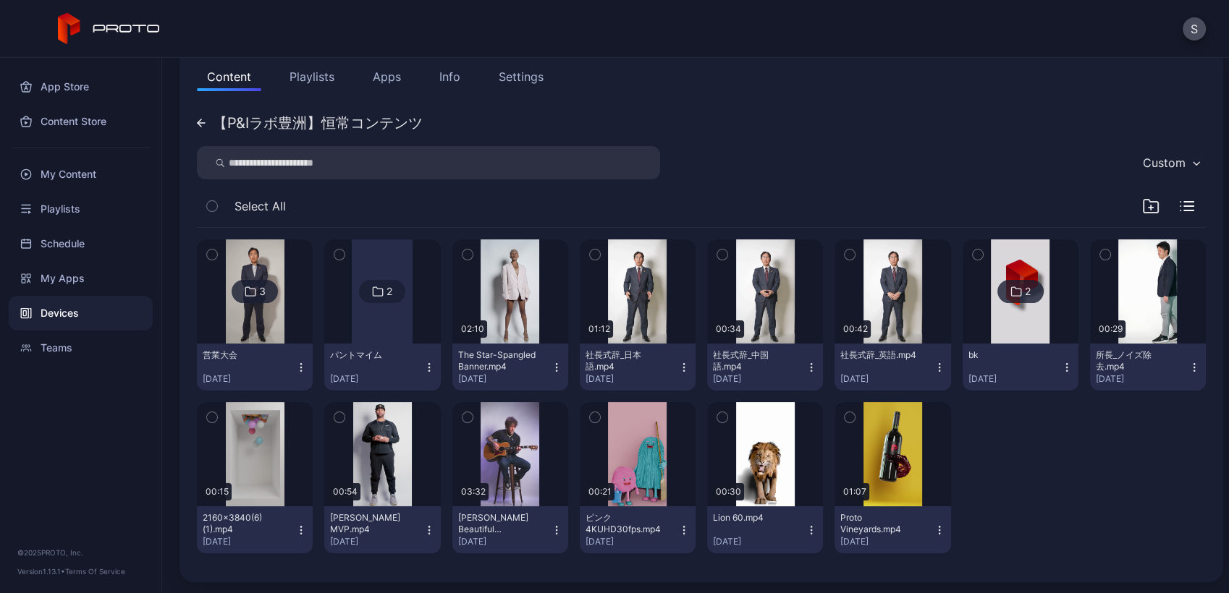
click at [250, 320] on img at bounding box center [255, 292] width 59 height 104
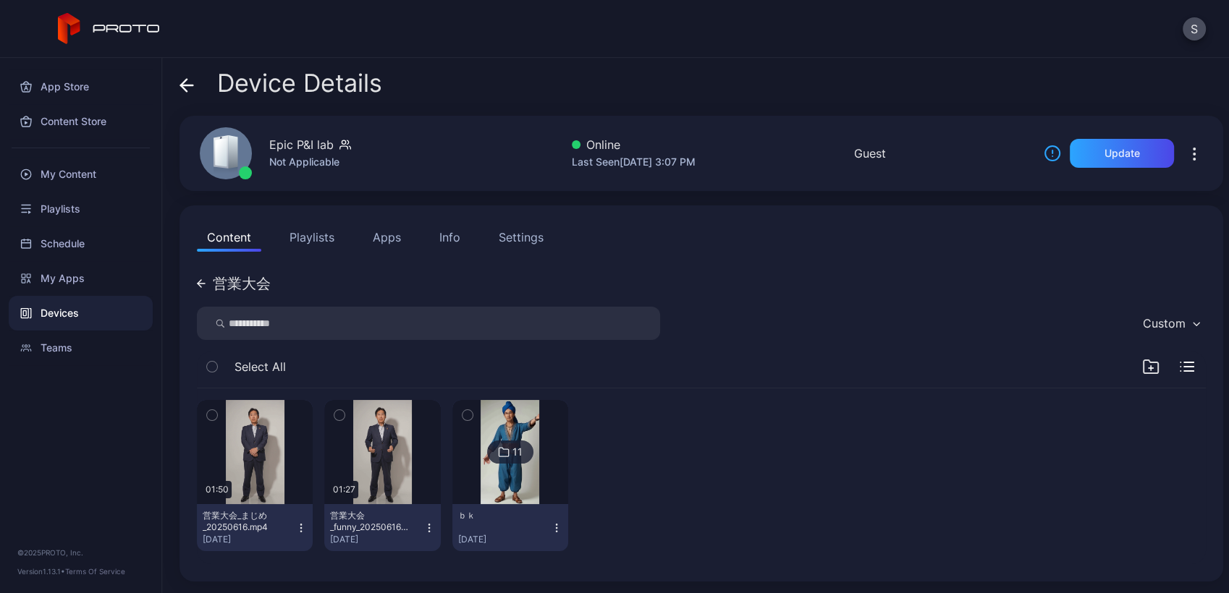
click at [226, 275] on div "営業大会 Custom Select All 01:50 営業大会_まじめ_20250616.mp4 [DATE] 01:27 営業大会_funny_2025…" at bounding box center [701, 416] width 1009 height 295
click at [201, 284] on icon at bounding box center [201, 284] width 7 height 0
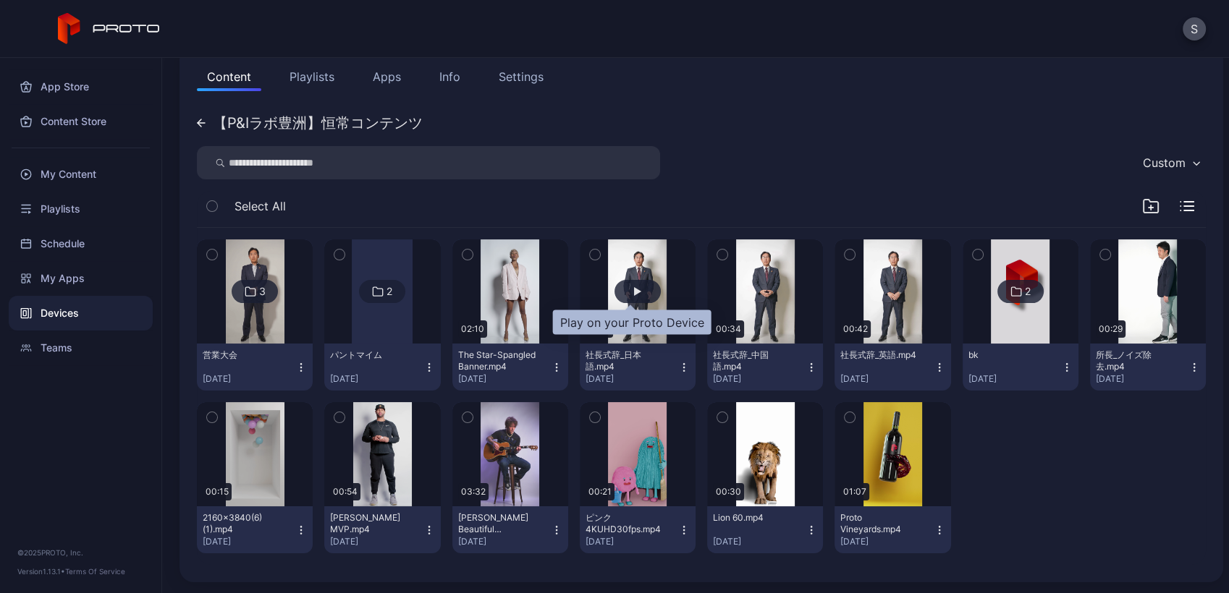
click at [638, 291] on div "button" at bounding box center [637, 291] width 46 height 23
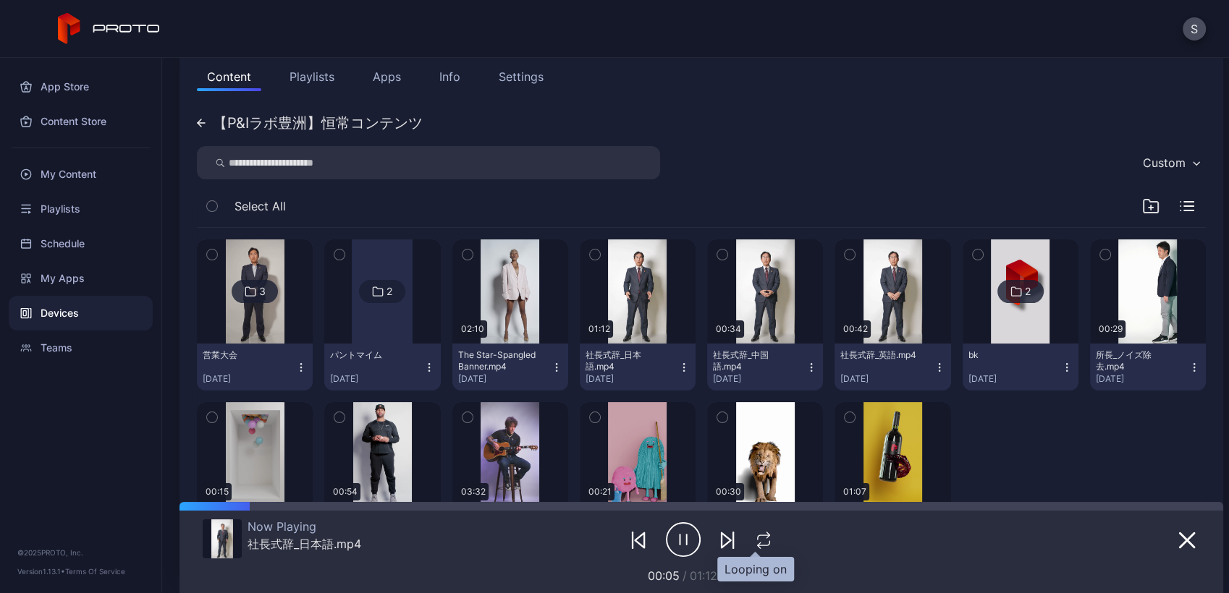
click at [754, 537] on icon "button" at bounding box center [763, 540] width 19 height 17
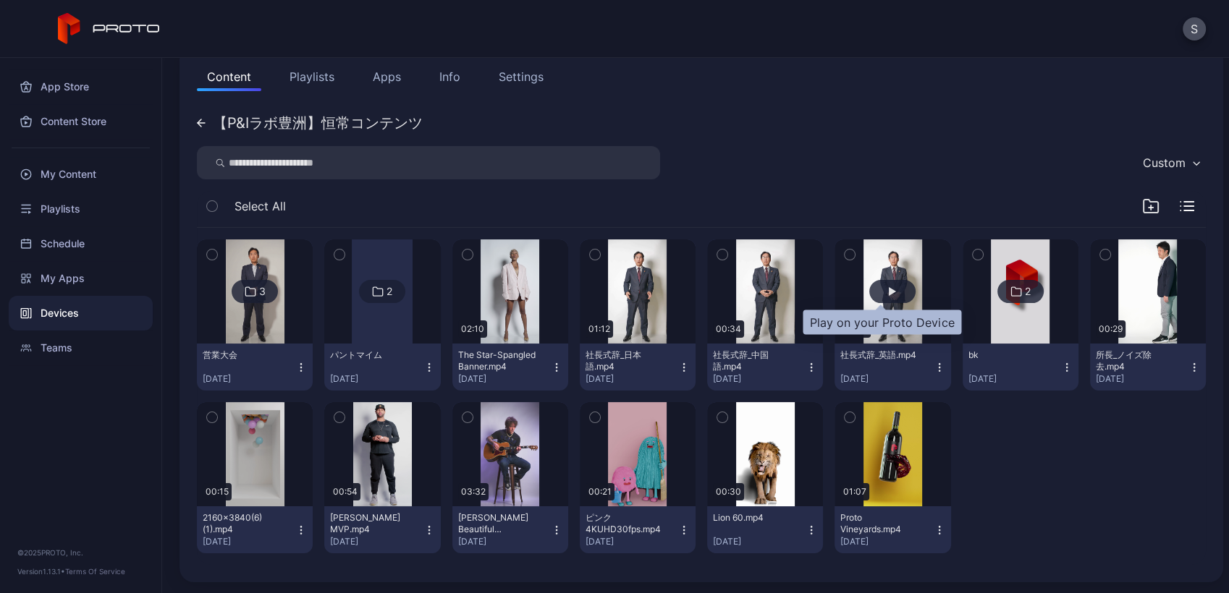
click at [879, 302] on div "button" at bounding box center [892, 291] width 46 height 23
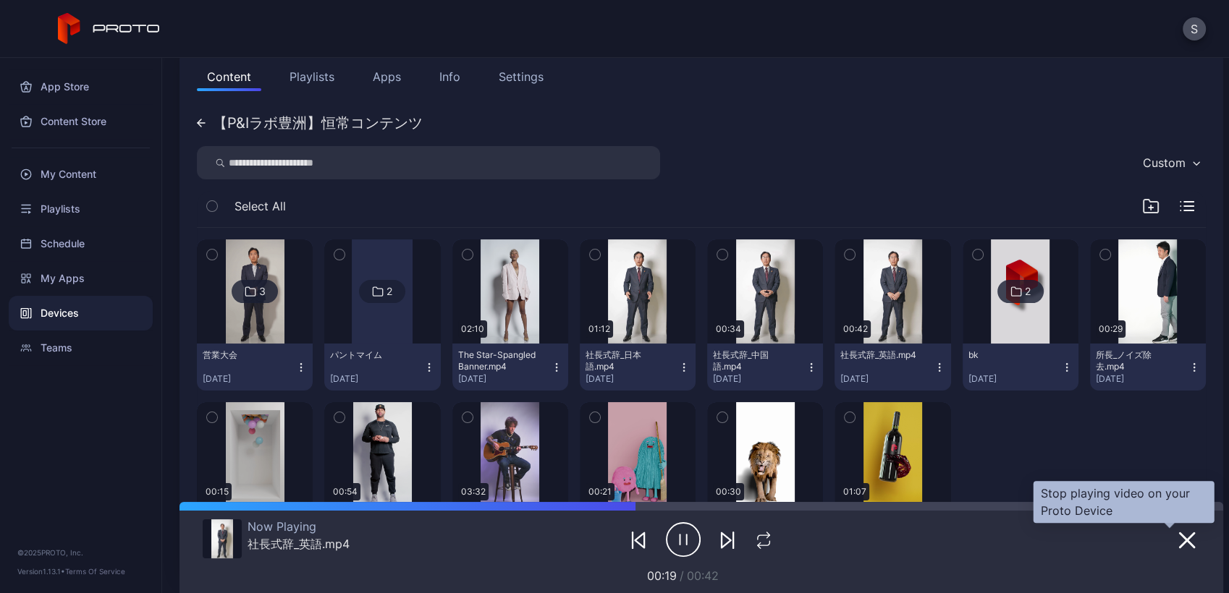
click at [1179, 538] on icon "button" at bounding box center [1186, 540] width 14 height 14
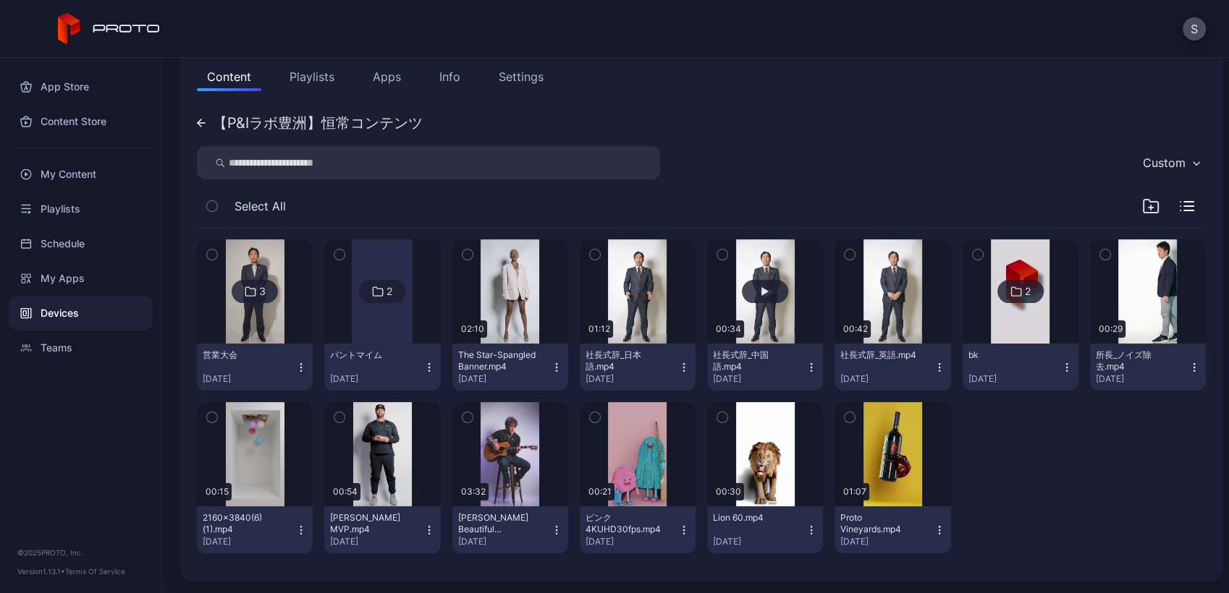
click at [729, 300] on button "button" at bounding box center [765, 292] width 116 height 104
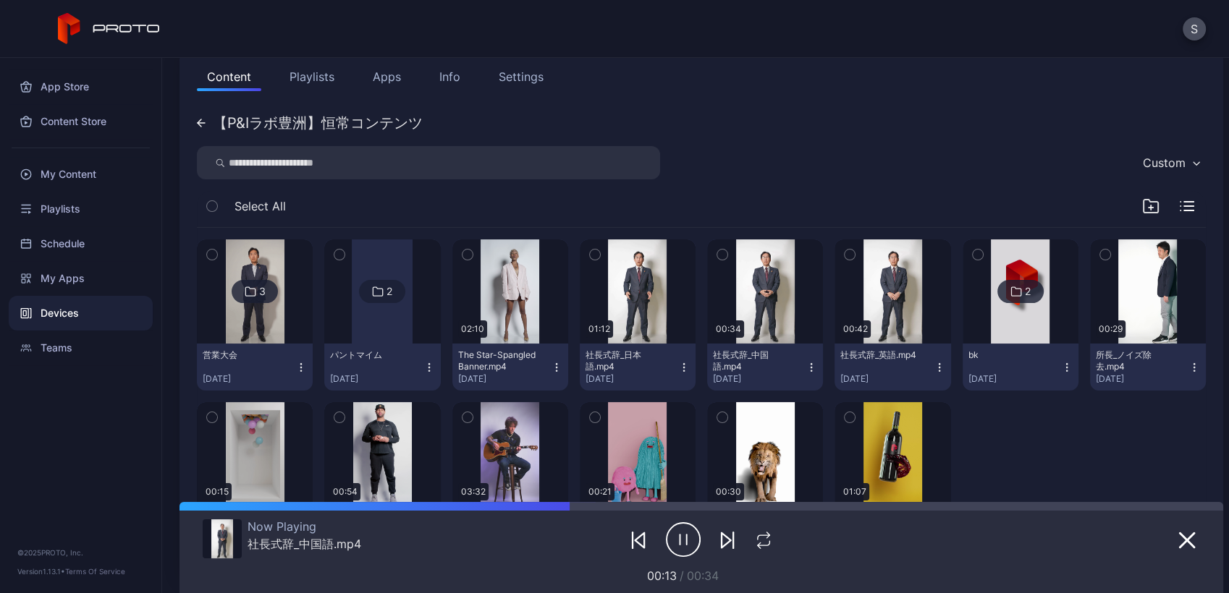
click at [259, 326] on img at bounding box center [255, 292] width 59 height 104
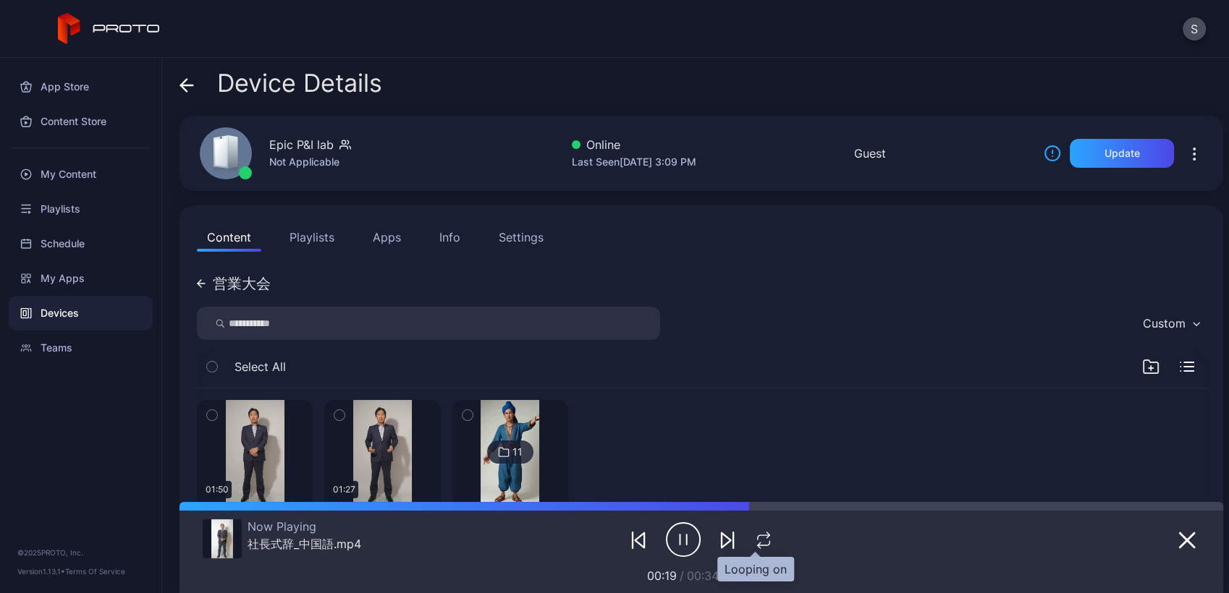
click at [763, 541] on icon "button" at bounding box center [763, 540] width 19 height 17
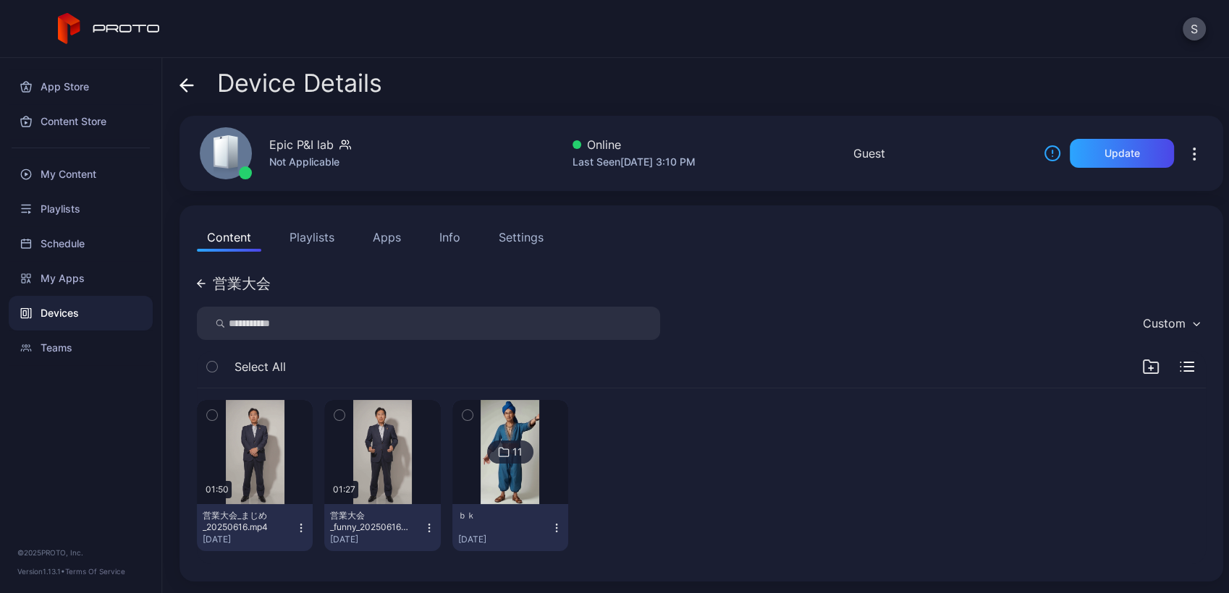
click at [219, 280] on div "営業大会" at bounding box center [242, 283] width 58 height 14
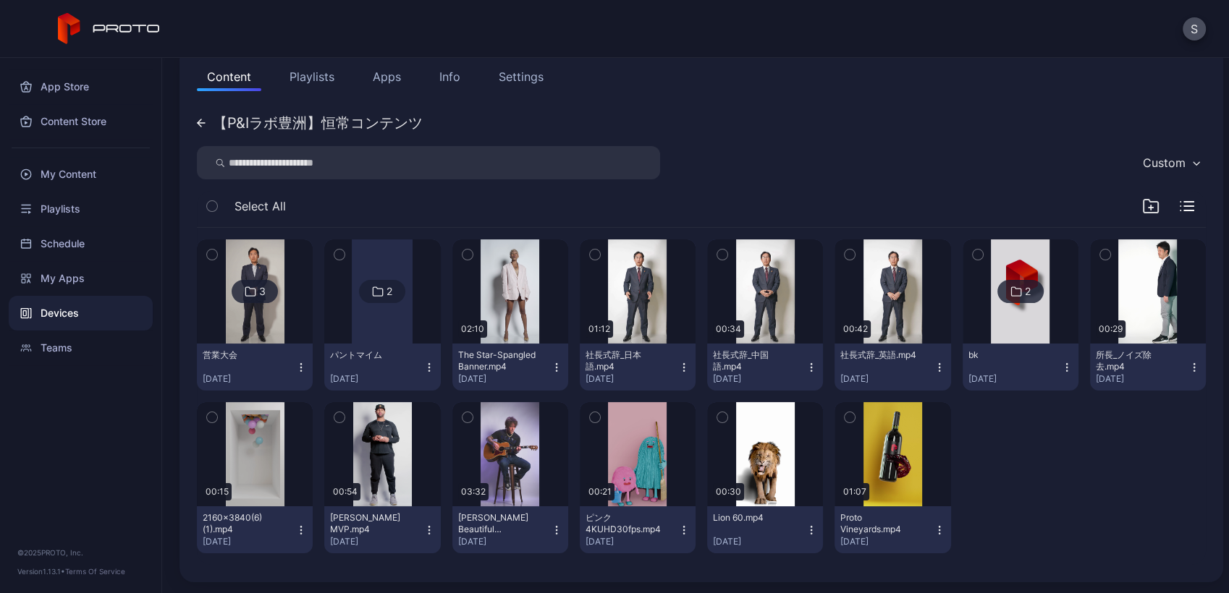
click at [301, 73] on button "Playlists" at bounding box center [311, 76] width 65 height 29
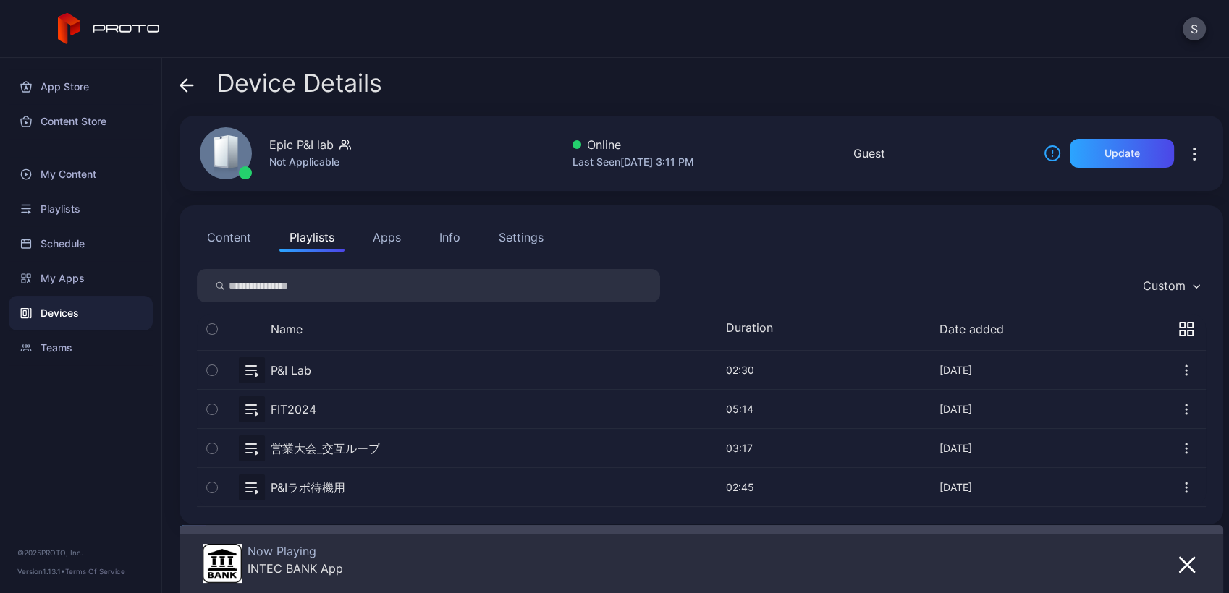
click at [222, 233] on button "Content" at bounding box center [229, 237] width 64 height 29
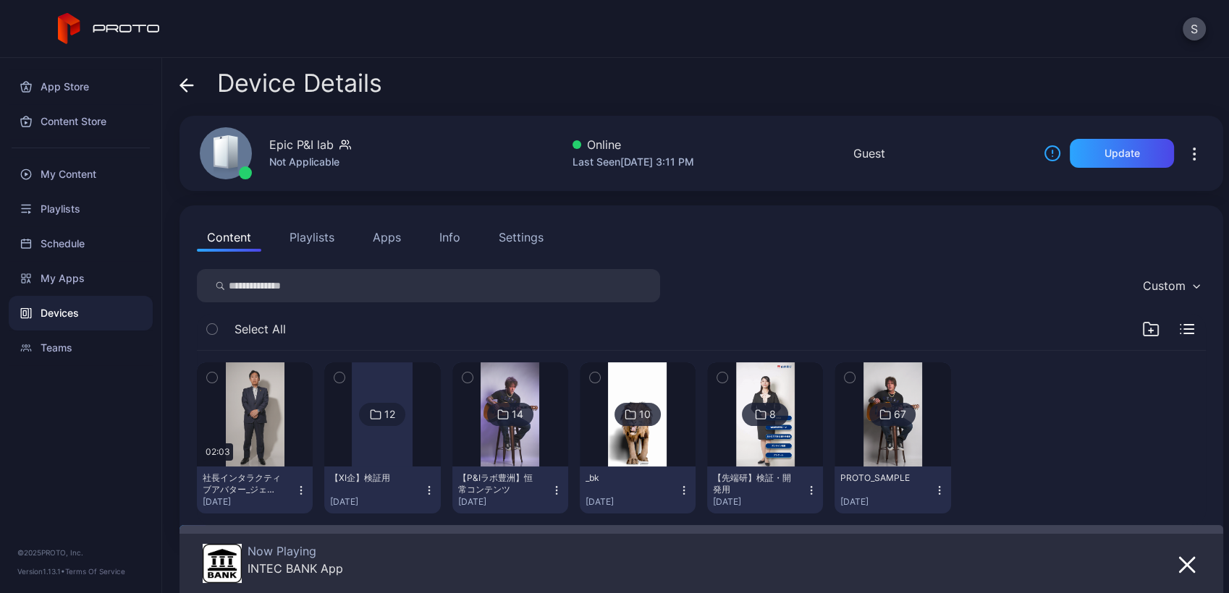
click at [486, 442] on img at bounding box center [509, 415] width 59 height 104
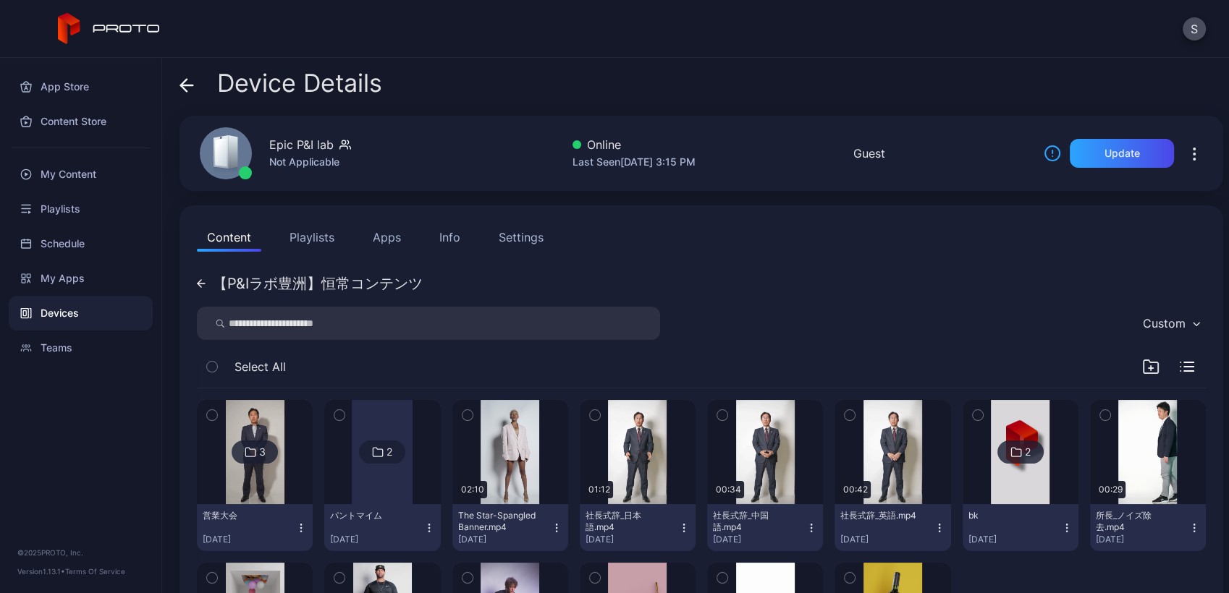
click at [737, 271] on div "【P&Iラボ豊洲】恒常コンテンツ Custom Select All 3 営業大会 [DATE] 2 パントマイム [DATE] 02:10 The Star…" at bounding box center [701, 497] width 1009 height 457
click at [75, 322] on div "Devices" at bounding box center [81, 313] width 144 height 35
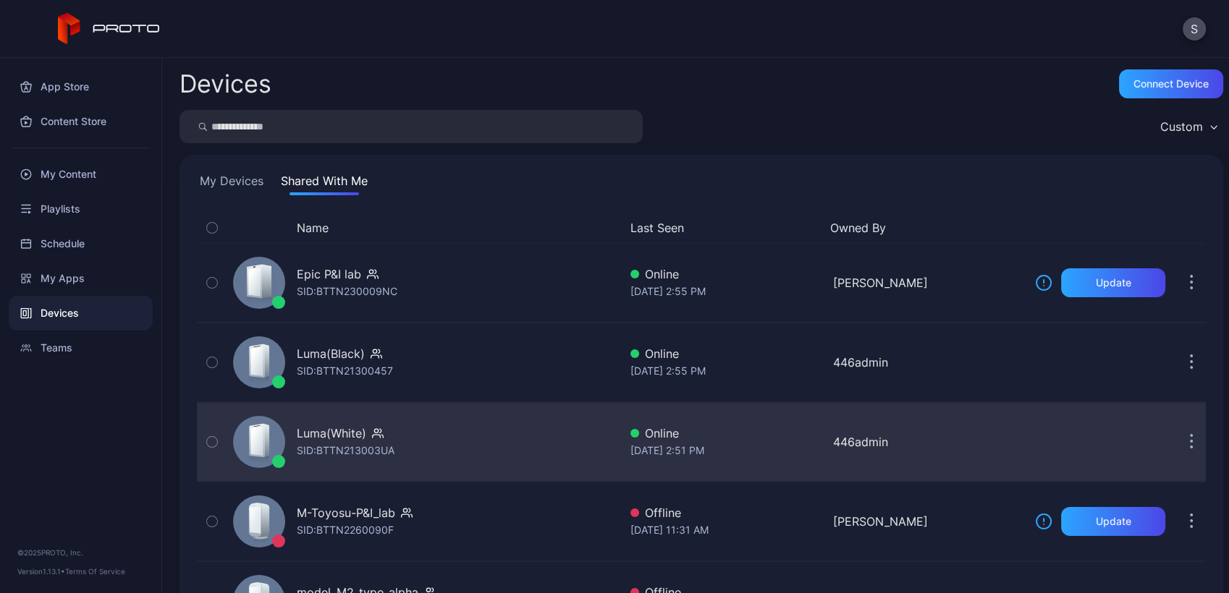
scroll to position [155, 0]
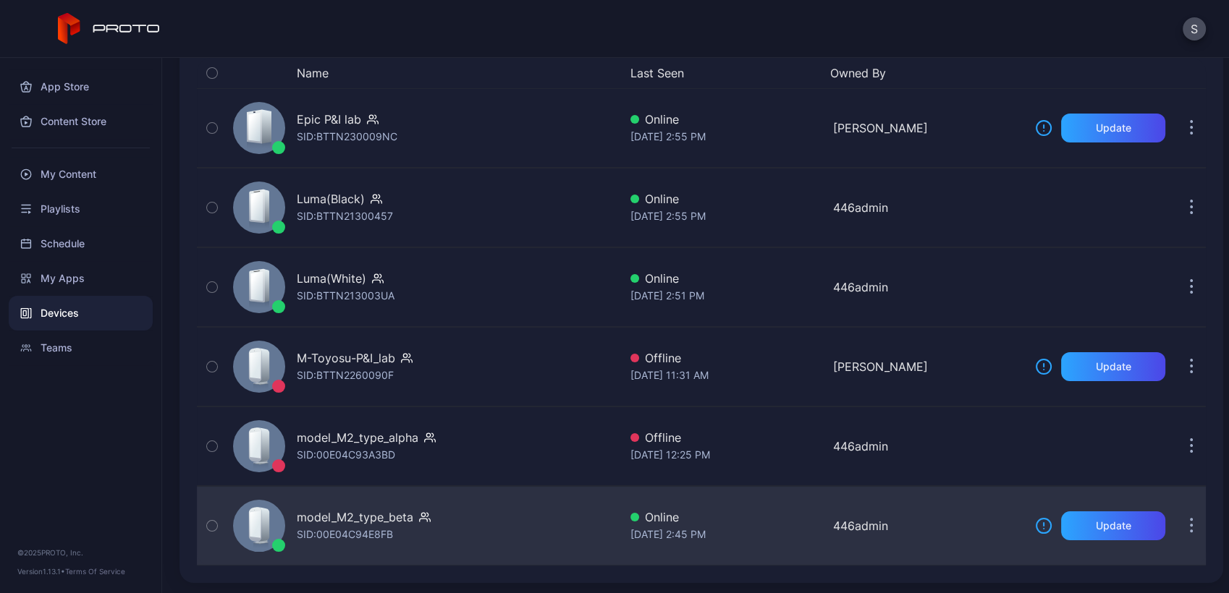
click at [415, 547] on div "model_M2_type_beta SID: 00E04C94E8FB" at bounding box center [422, 526] width 391 height 72
